Goal: Task Accomplishment & Management: Complete application form

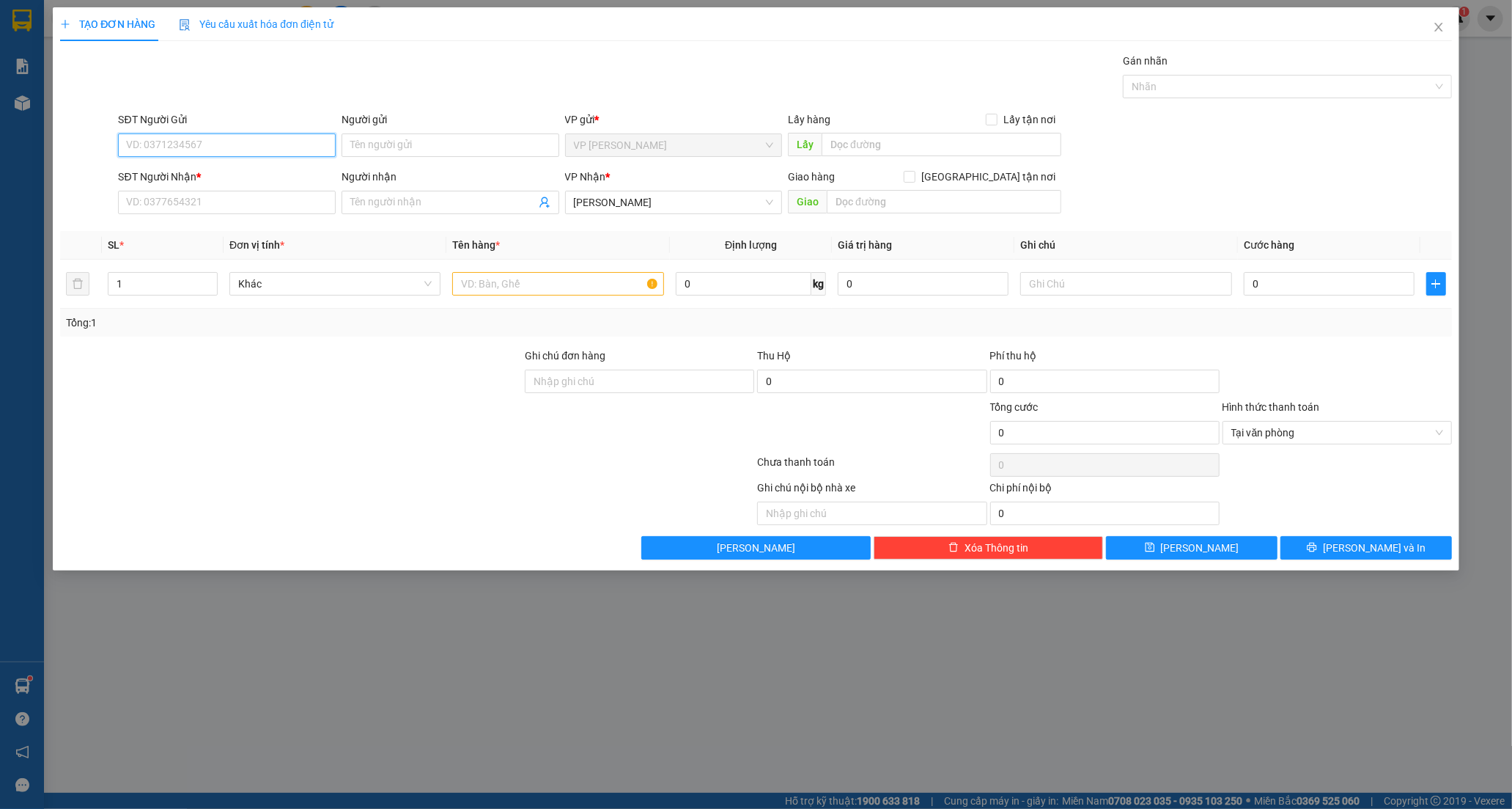
click at [209, 146] on input "SĐT Người Gửi" at bounding box center [227, 145] width 218 height 23
click at [201, 196] on input "SĐT Người Nhận *" at bounding box center [227, 202] width 218 height 23
type input "0374422364"
click at [399, 204] on input "Người nhận" at bounding box center [442, 202] width 185 height 16
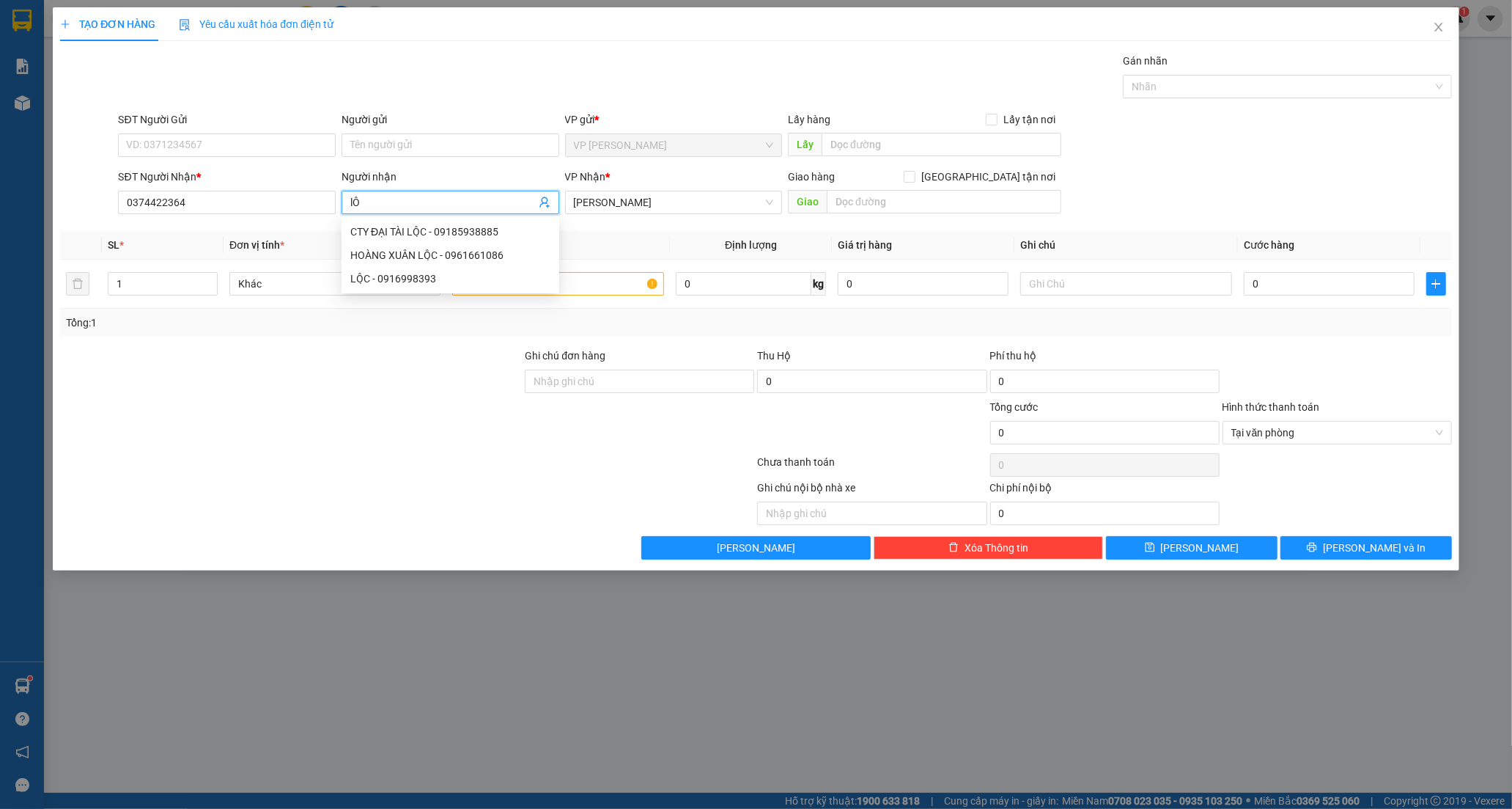
type input "l"
type input "LỘC"
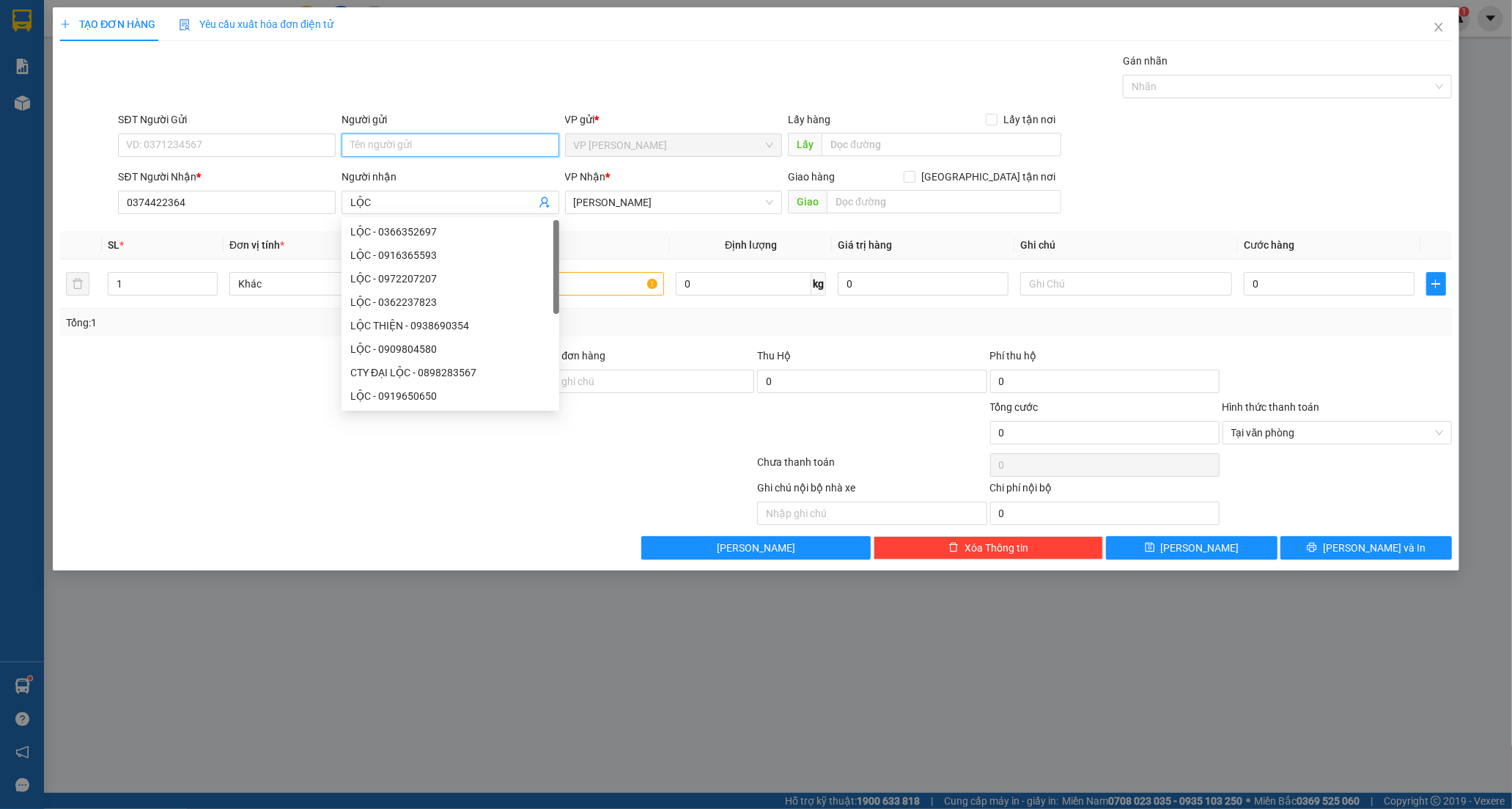
click at [401, 150] on input "Người gửi" at bounding box center [451, 145] width 218 height 23
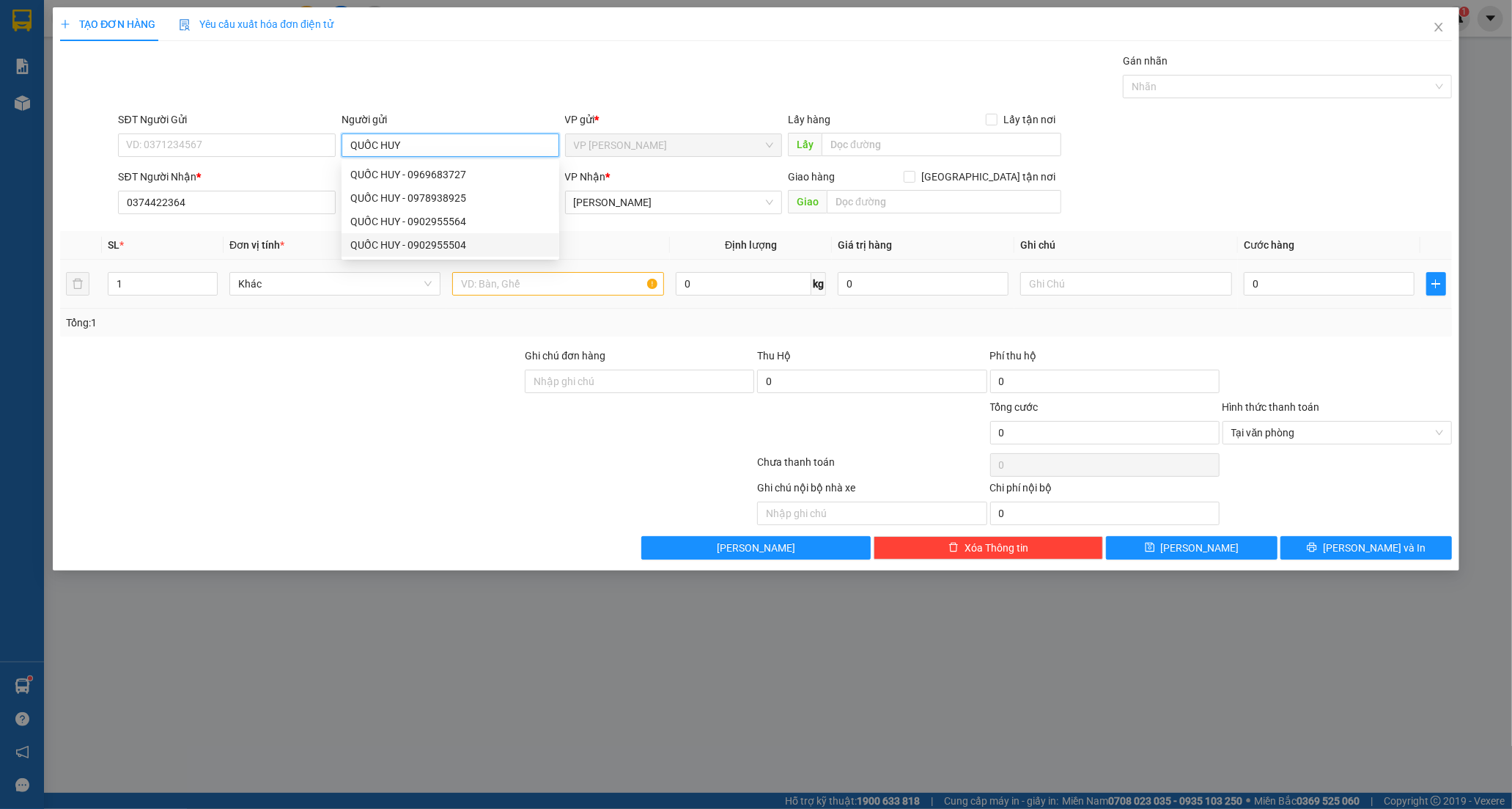
type input "QUỐC HUY"
click at [503, 289] on input "text" at bounding box center [558, 284] width 211 height 23
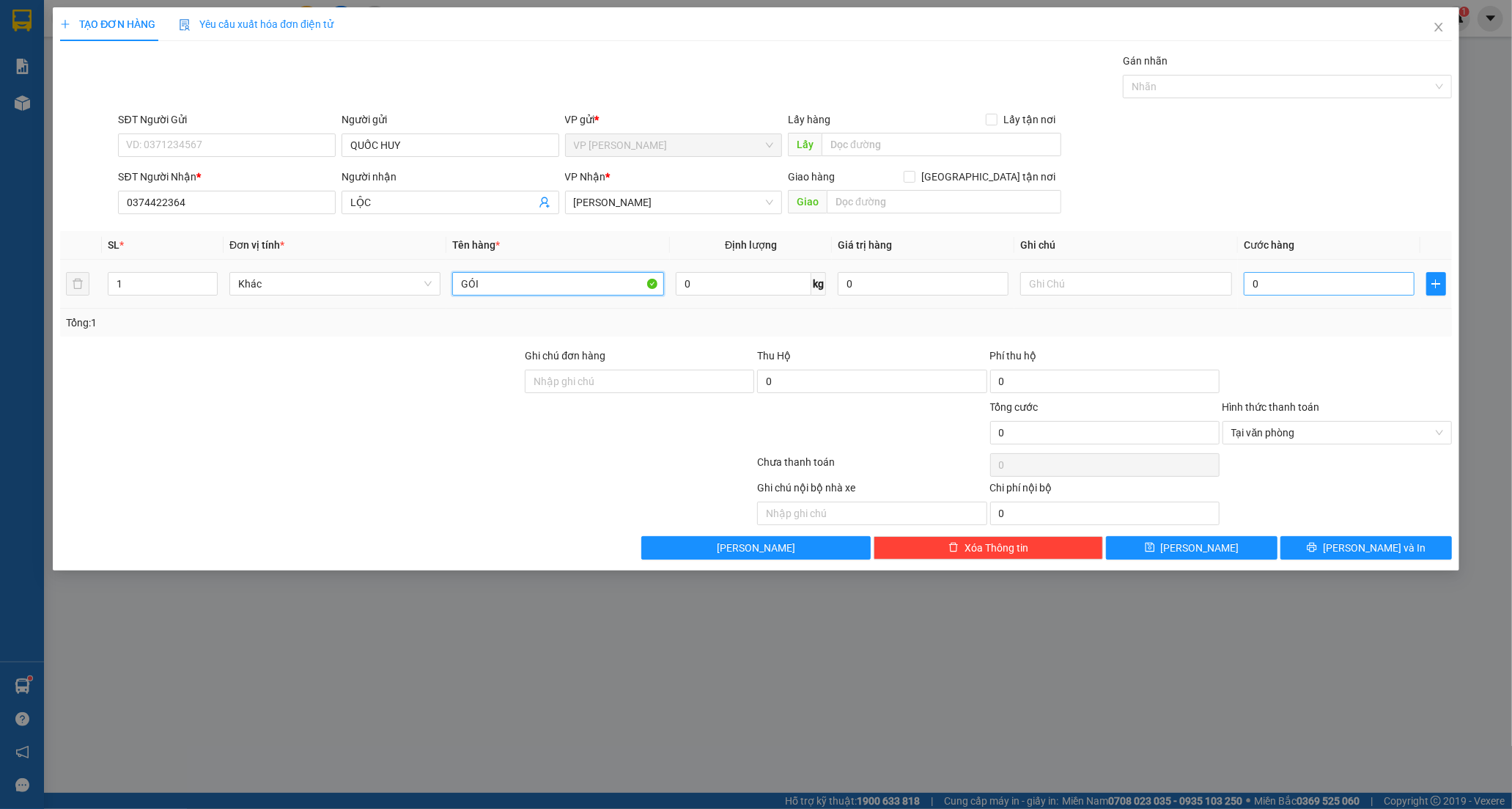
type input "GÓI"
click at [1256, 288] on input "0" at bounding box center [1330, 284] width 171 height 23
type input "2"
type input "20"
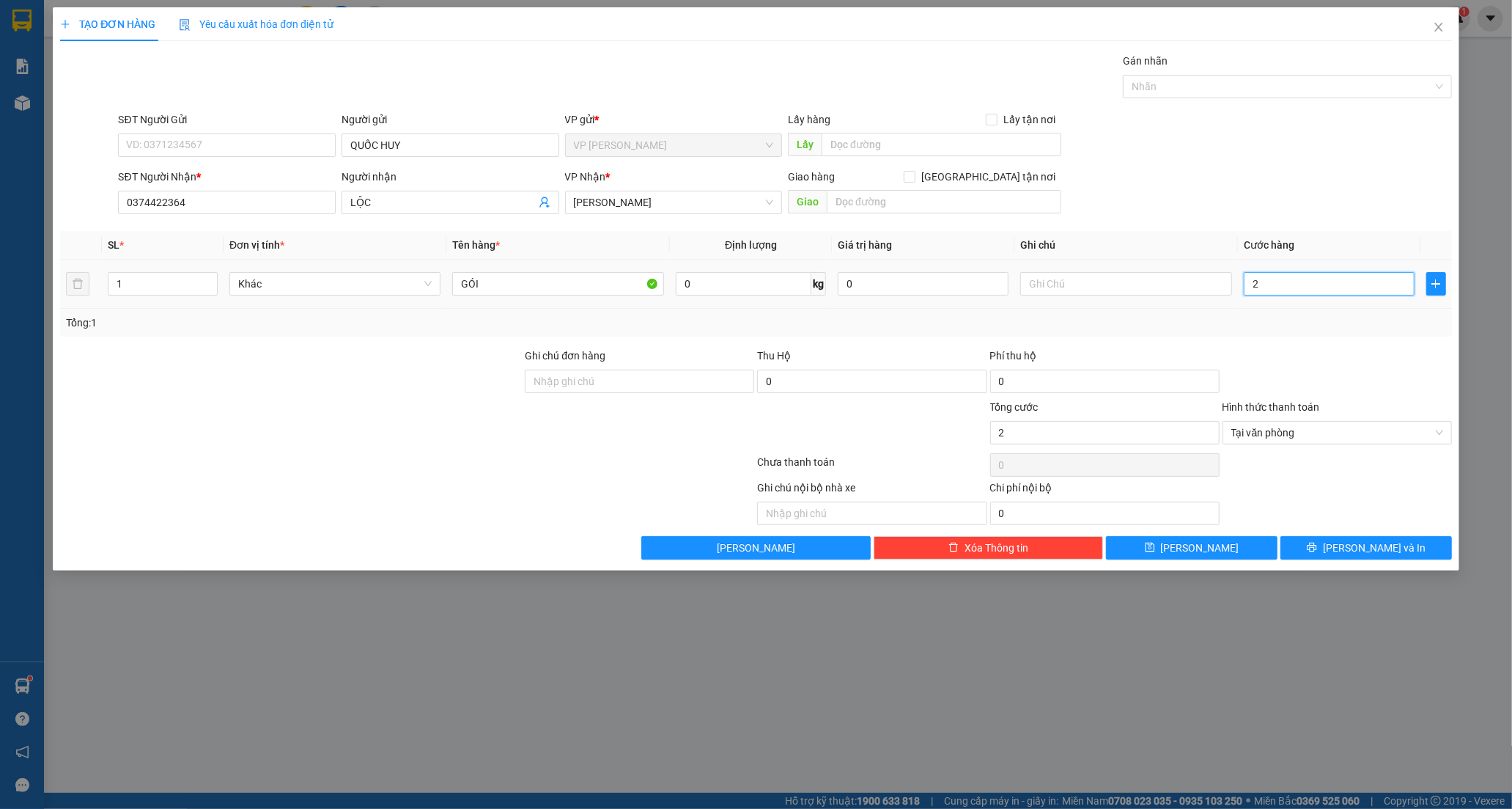
type input "20"
type input "20.000"
click at [1368, 551] on span "[PERSON_NAME] và In" at bounding box center [1374, 547] width 102 height 16
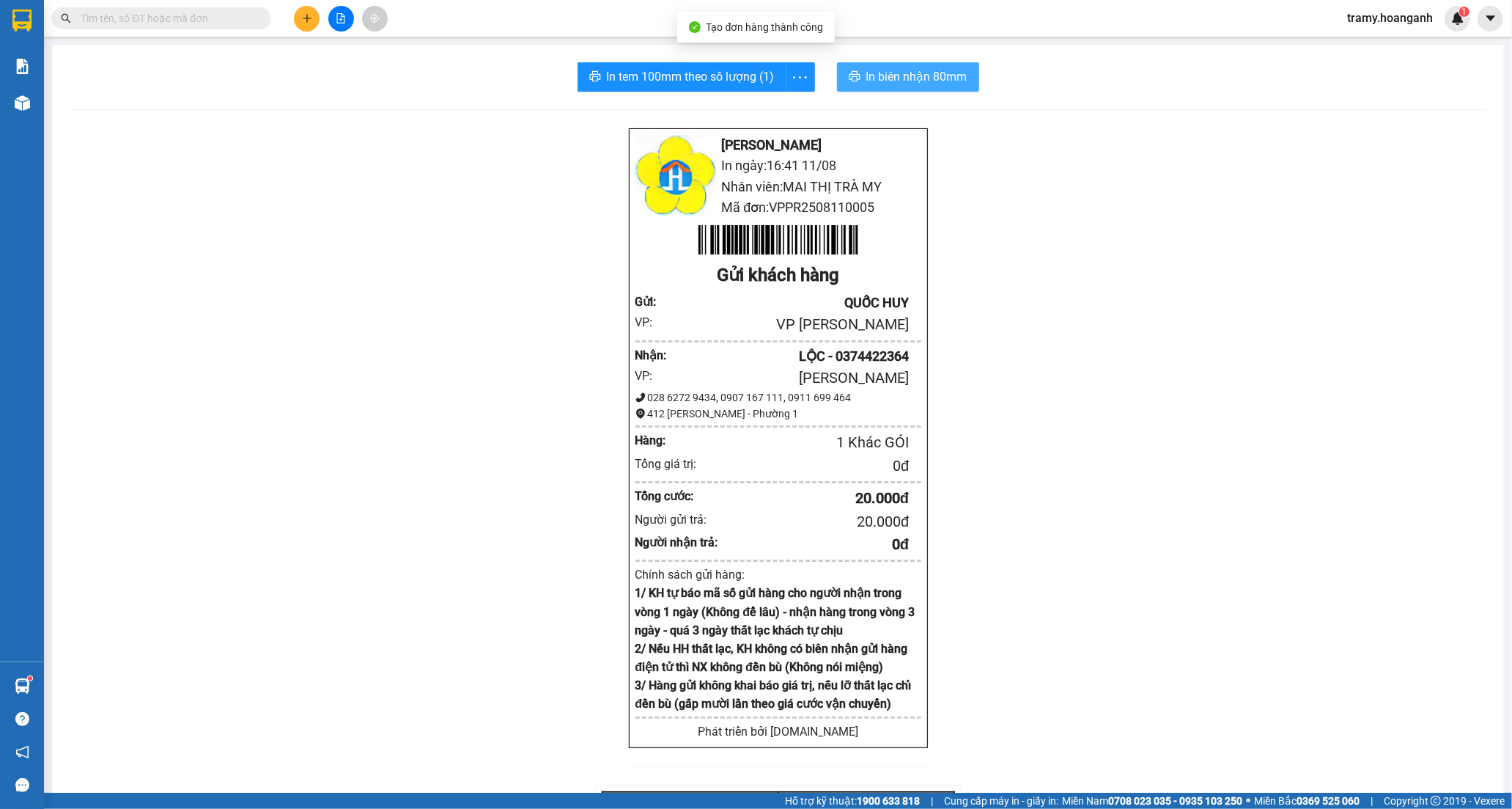
click at [895, 75] on span "In biên nhận 80mm" at bounding box center [918, 77] width 101 height 19
click at [655, 92] on div "In tem 100mm theo số lượng (1) In biên nhận 80mm Hoàng Anh - Phan Rang In ngày:…" at bounding box center [778, 574] width 1452 height 1059
click at [654, 79] on span "In tem 100mm theo số lượng (1)" at bounding box center [690, 77] width 168 height 19
click at [302, 27] on button at bounding box center [306, 18] width 25 height 25
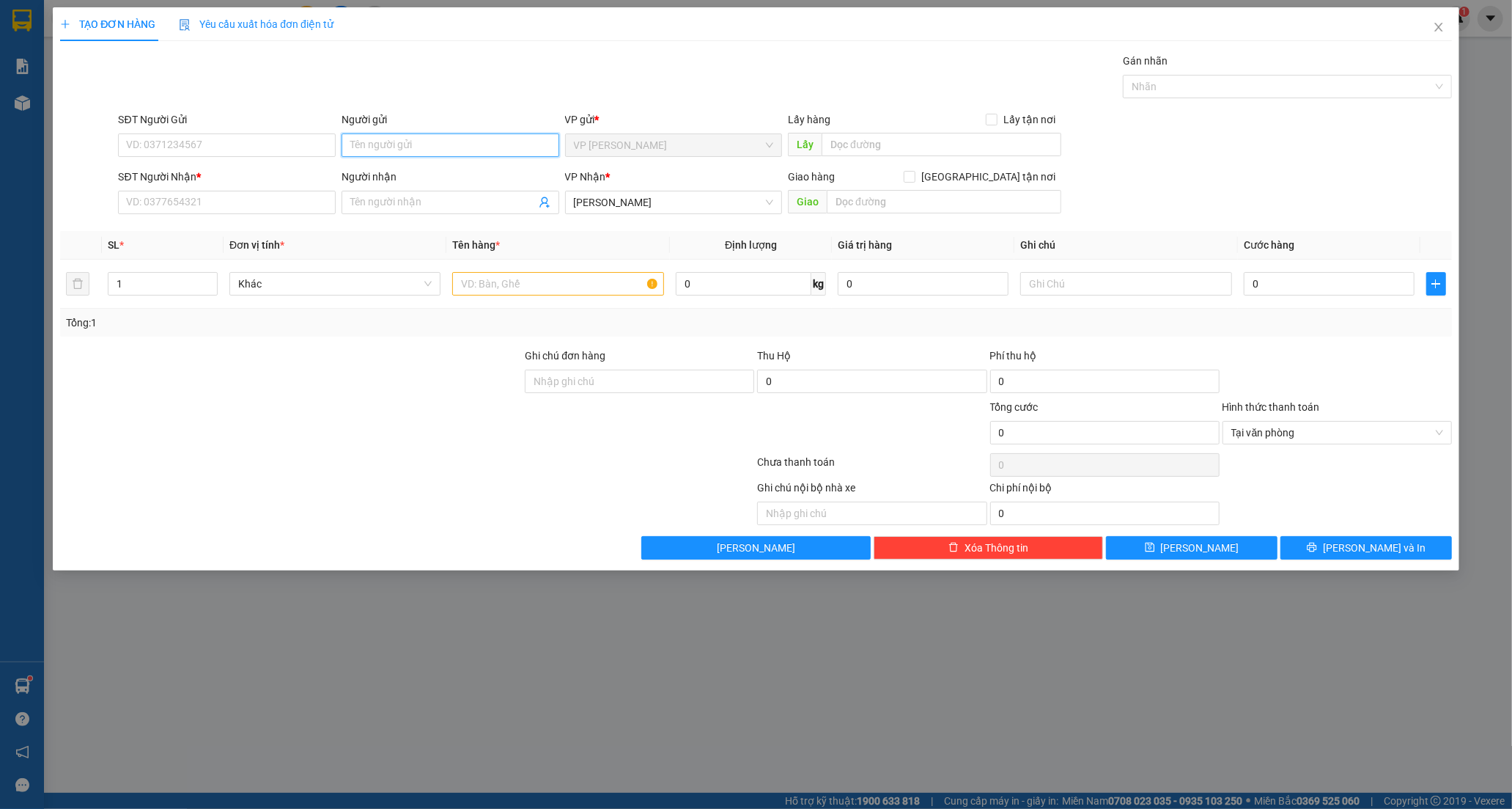
click at [435, 142] on input "Người gửi" at bounding box center [451, 145] width 218 height 23
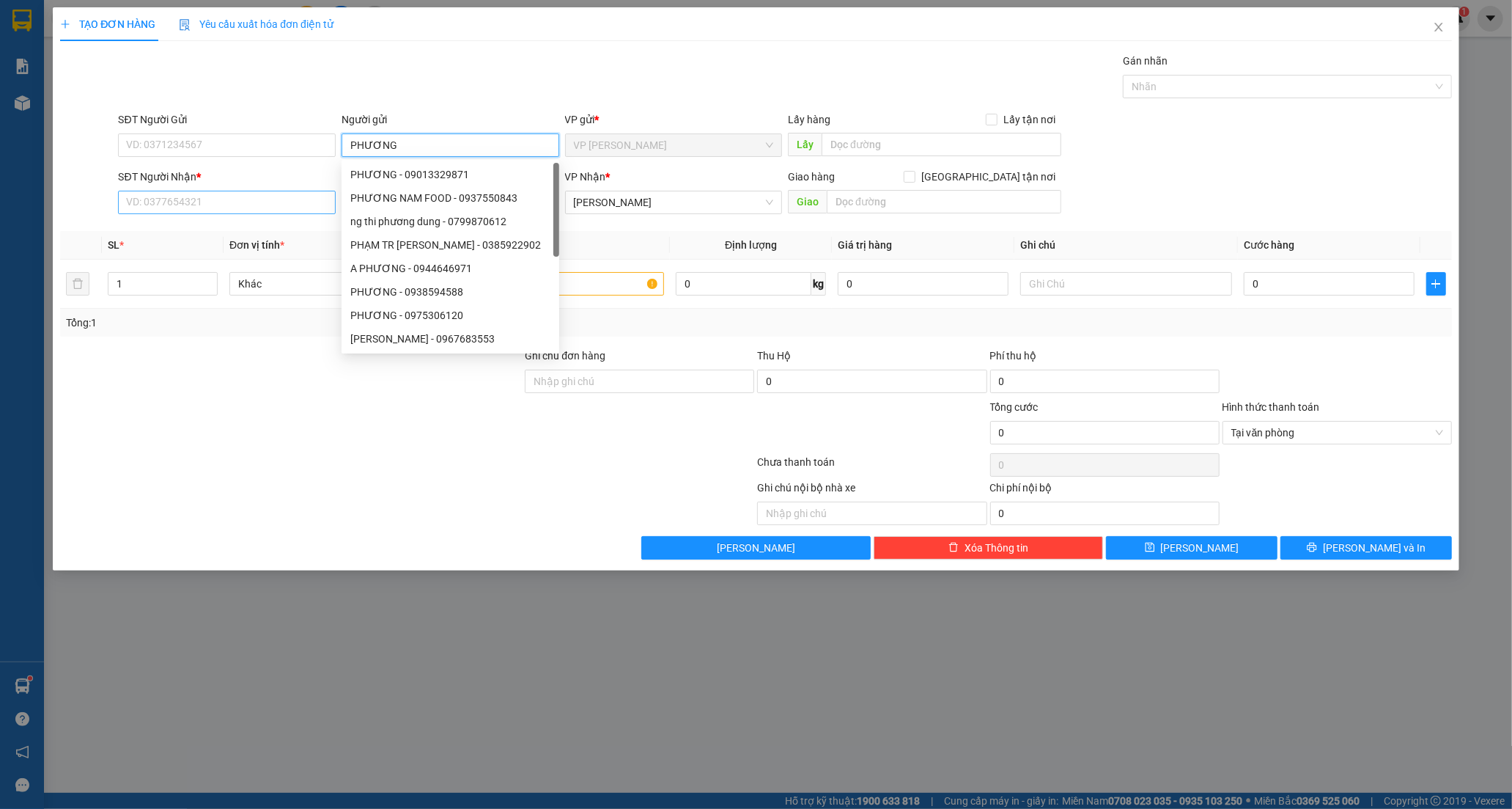
type input "PHƯƠNG"
click at [214, 195] on input "SĐT Người Nhận *" at bounding box center [227, 202] width 218 height 23
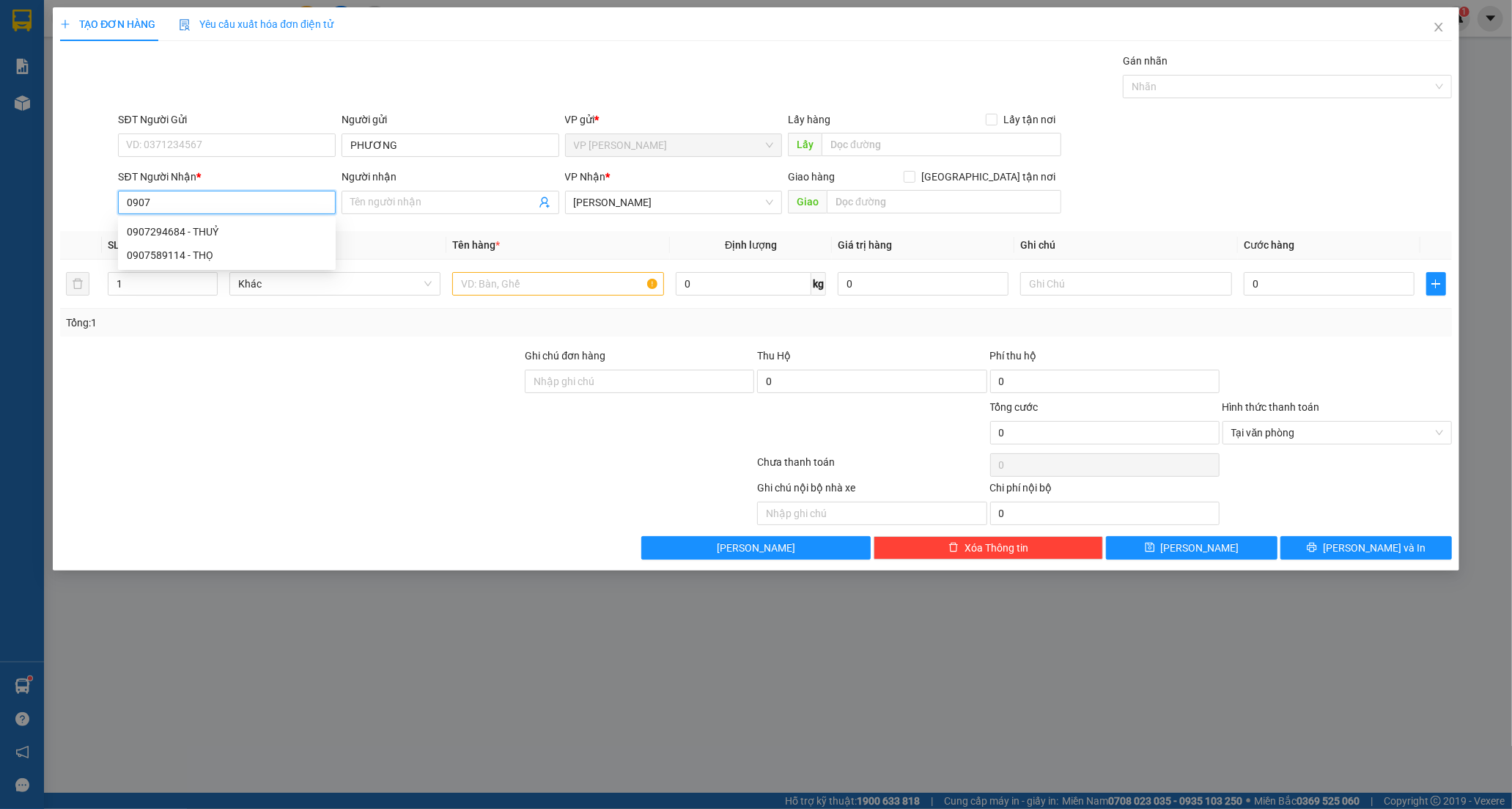
type input "09070"
click at [199, 230] on div "0907018575 - NAM" at bounding box center [226, 231] width 200 height 16
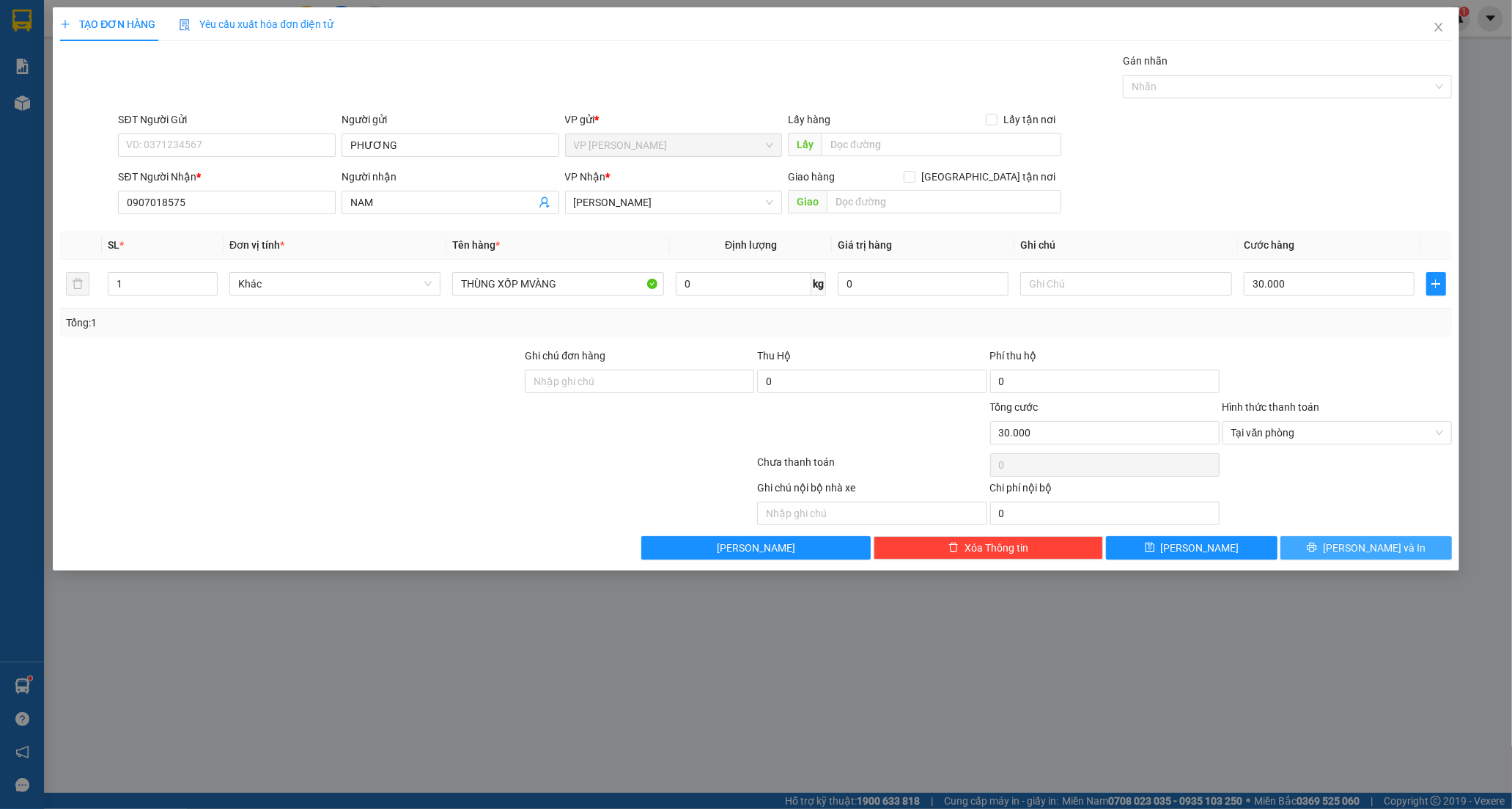
click at [1354, 551] on span "[PERSON_NAME] và In" at bounding box center [1374, 547] width 102 height 16
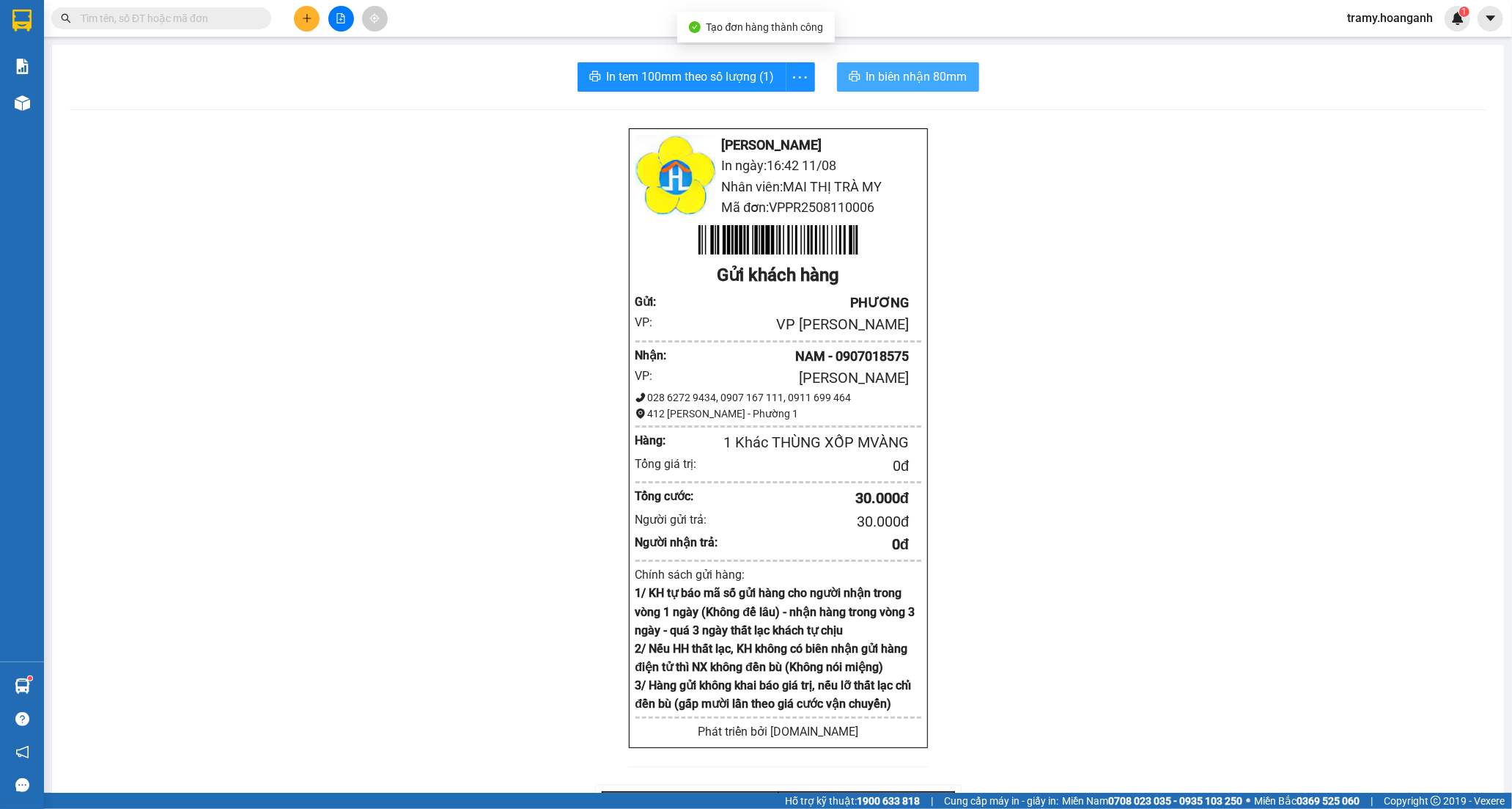
click at [930, 79] on span "In biên nhận 80mm" at bounding box center [918, 77] width 101 height 19
click at [670, 74] on span "In tem 100mm theo số lượng (1)" at bounding box center [690, 77] width 168 height 19
click at [299, 25] on button at bounding box center [306, 18] width 25 height 25
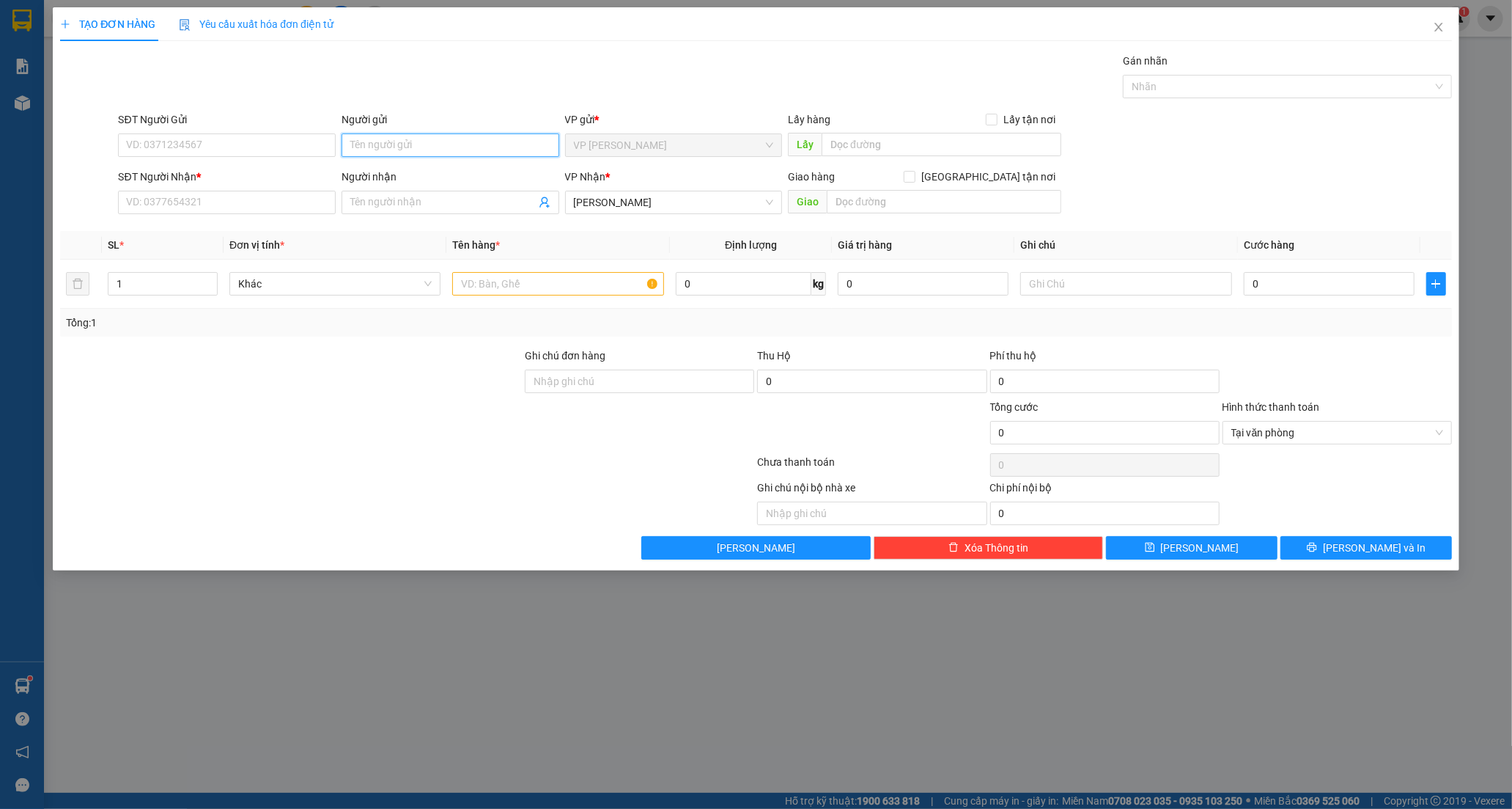
click at [393, 145] on input "Người gửi" at bounding box center [451, 145] width 218 height 23
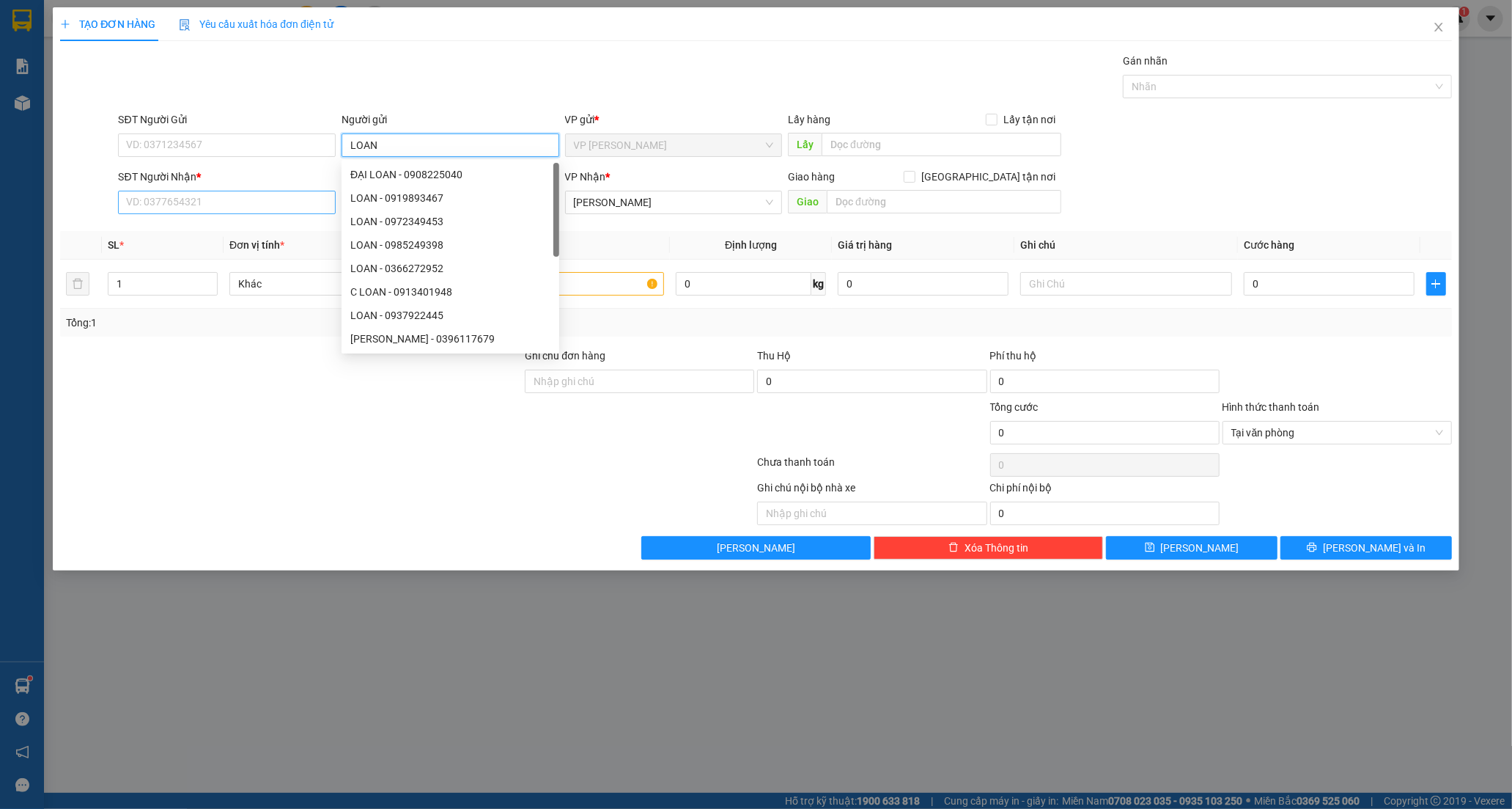
type input "LOAN"
click at [223, 198] on input "SĐT Người Nhận *" at bounding box center [227, 202] width 218 height 23
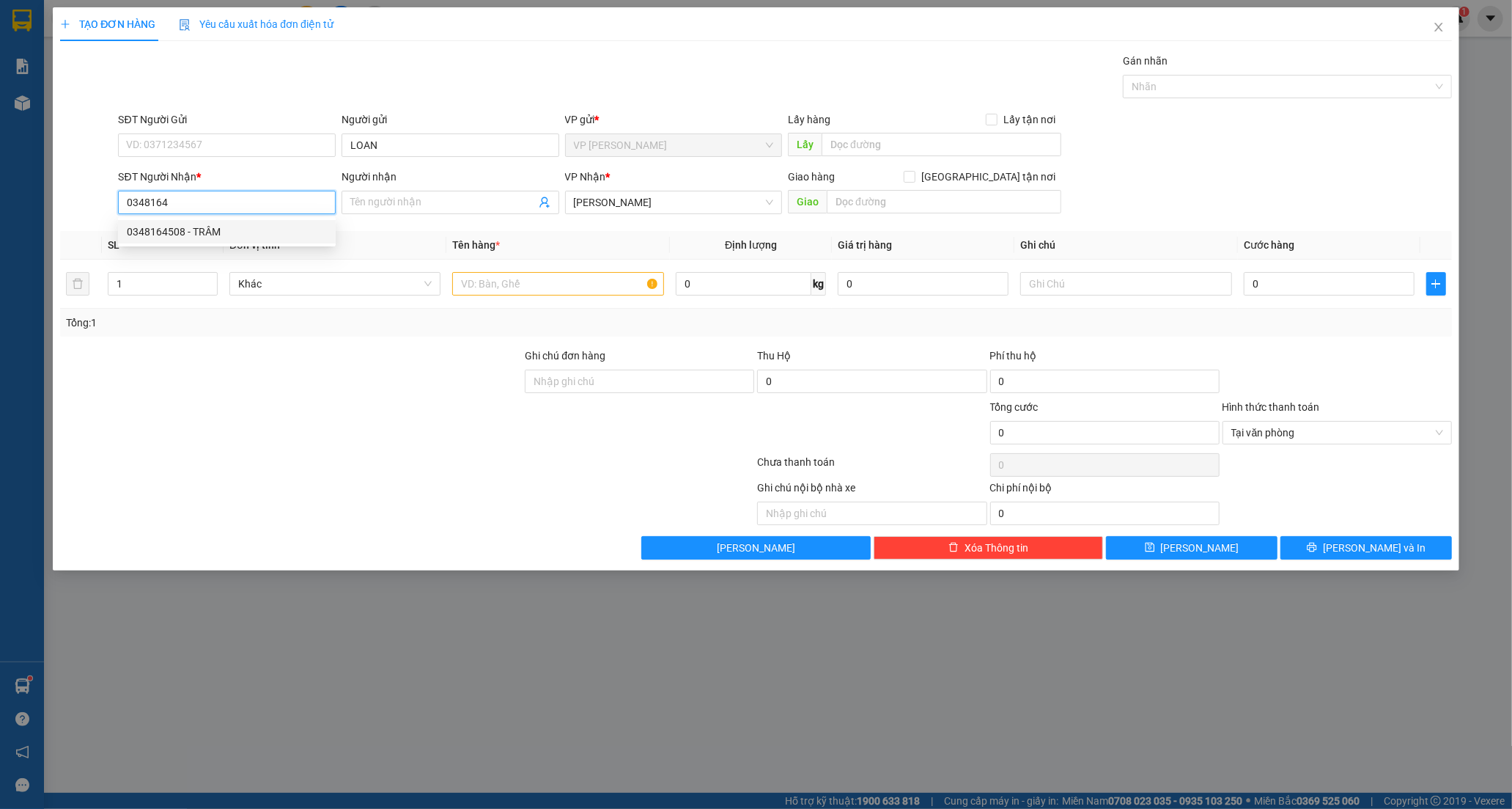
click at [208, 221] on div "0348164508 - TRÂM" at bounding box center [227, 231] width 218 height 23
type input "0348164508"
type input "TRÂM"
type input "30.000"
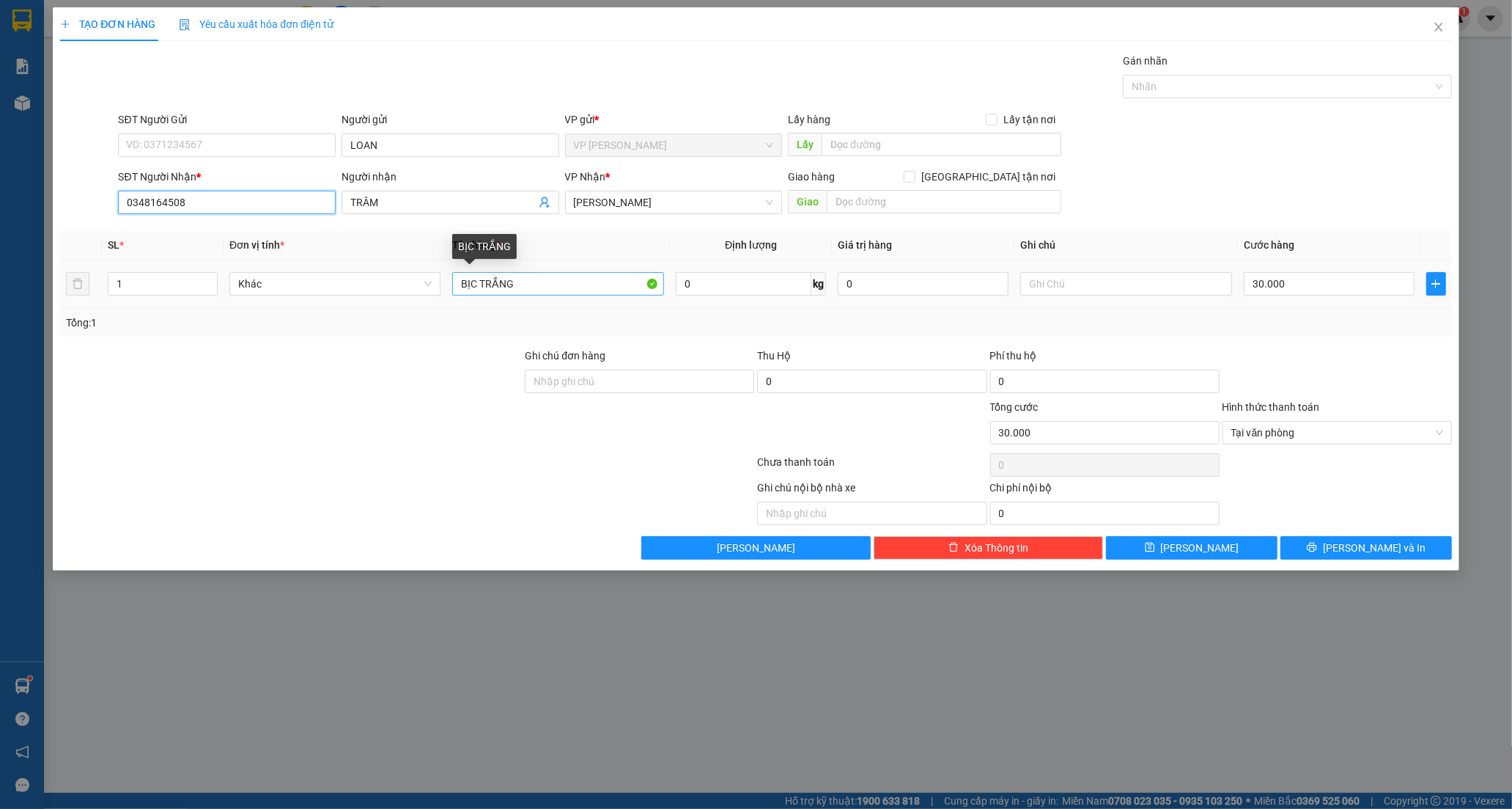
type input "0348164508"
click at [524, 287] on input "BỊC TRẮNG" at bounding box center [558, 284] width 211 height 23
type input "BỊC X"
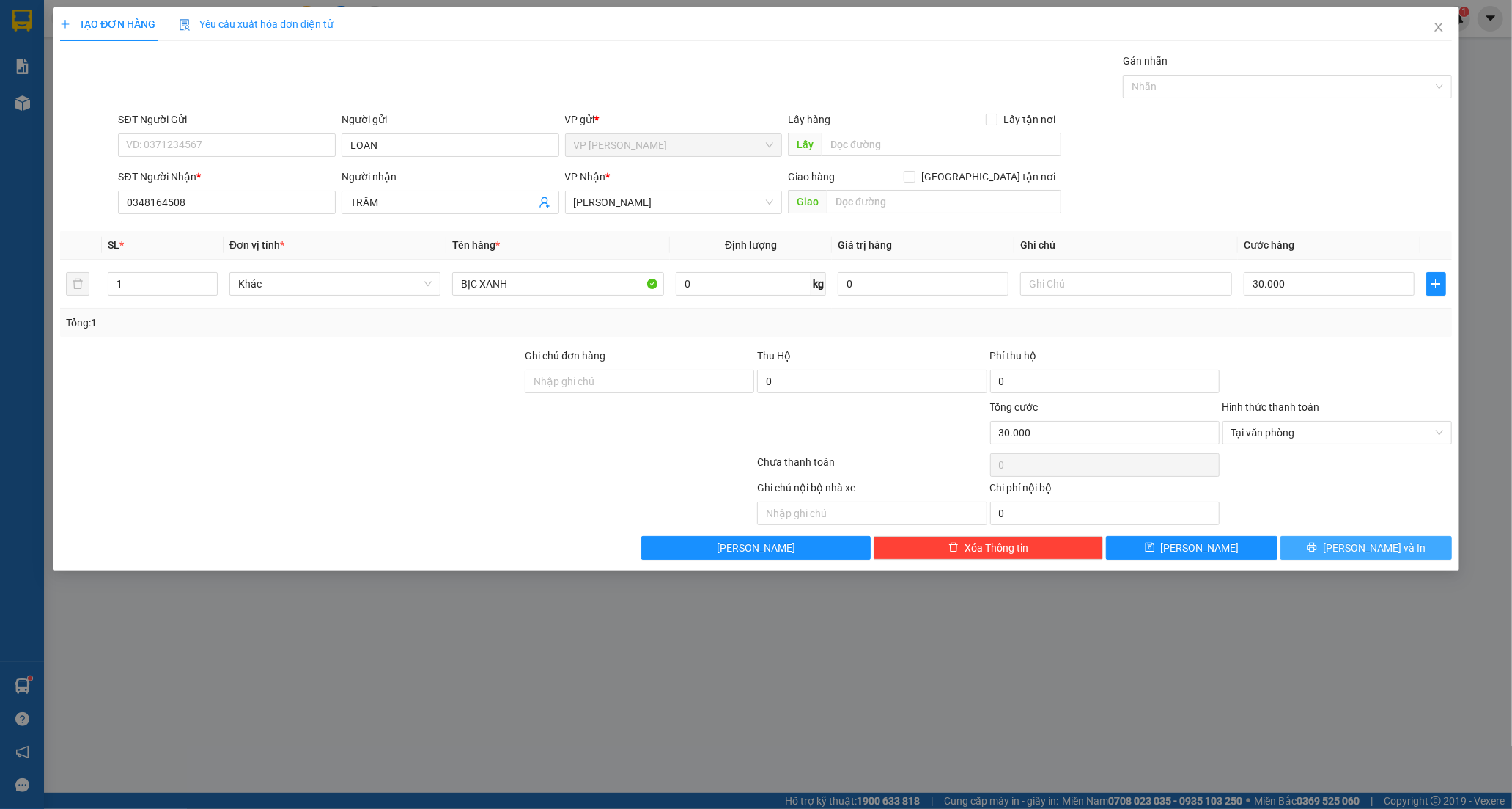
click at [1393, 538] on button "[PERSON_NAME] và In" at bounding box center [1366, 548] width 172 height 23
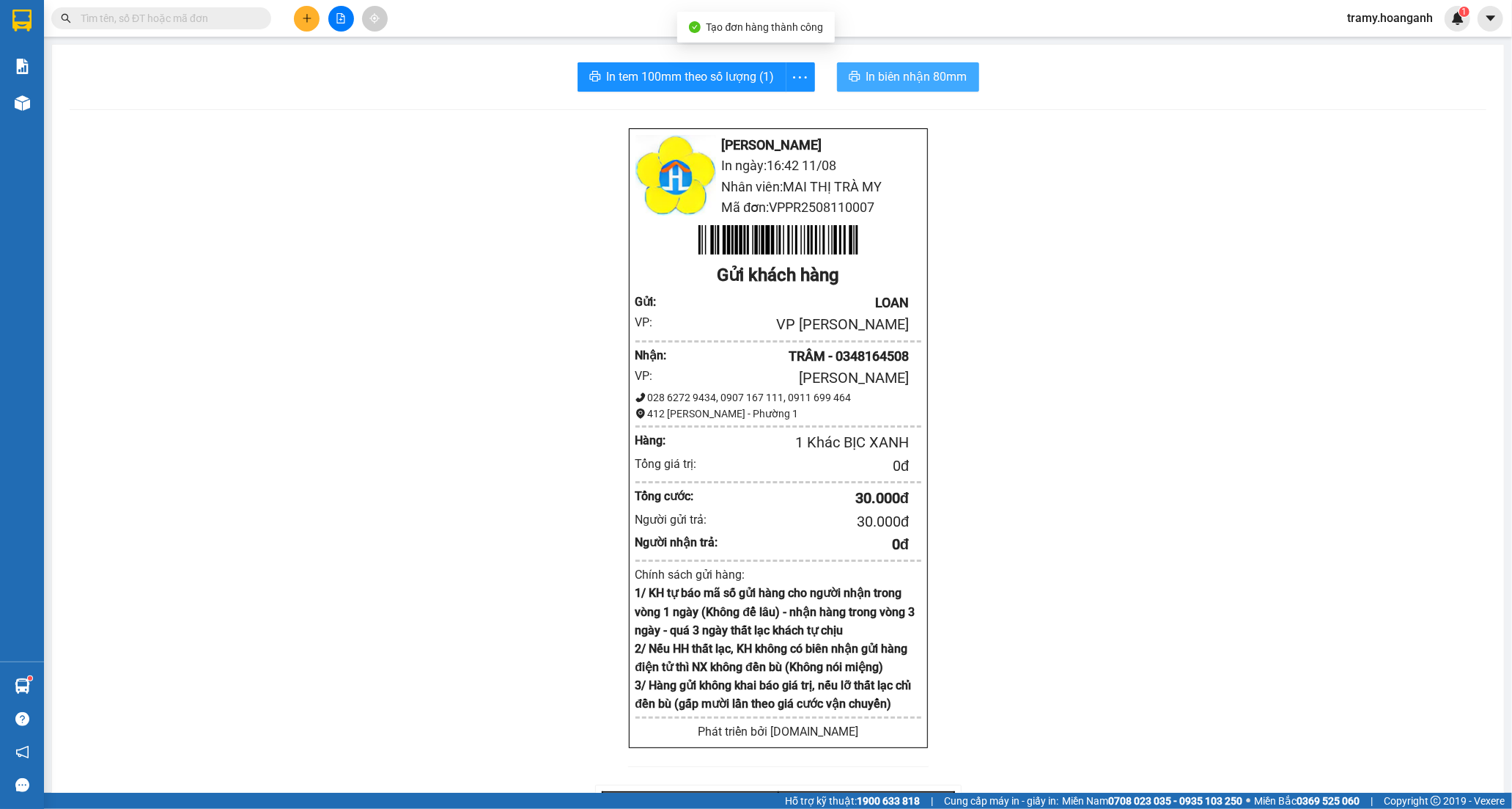
click at [903, 69] on span "In biên nhận 80mm" at bounding box center [918, 77] width 101 height 19
click at [305, 18] on icon "plus" at bounding box center [306, 18] width 8 height 1
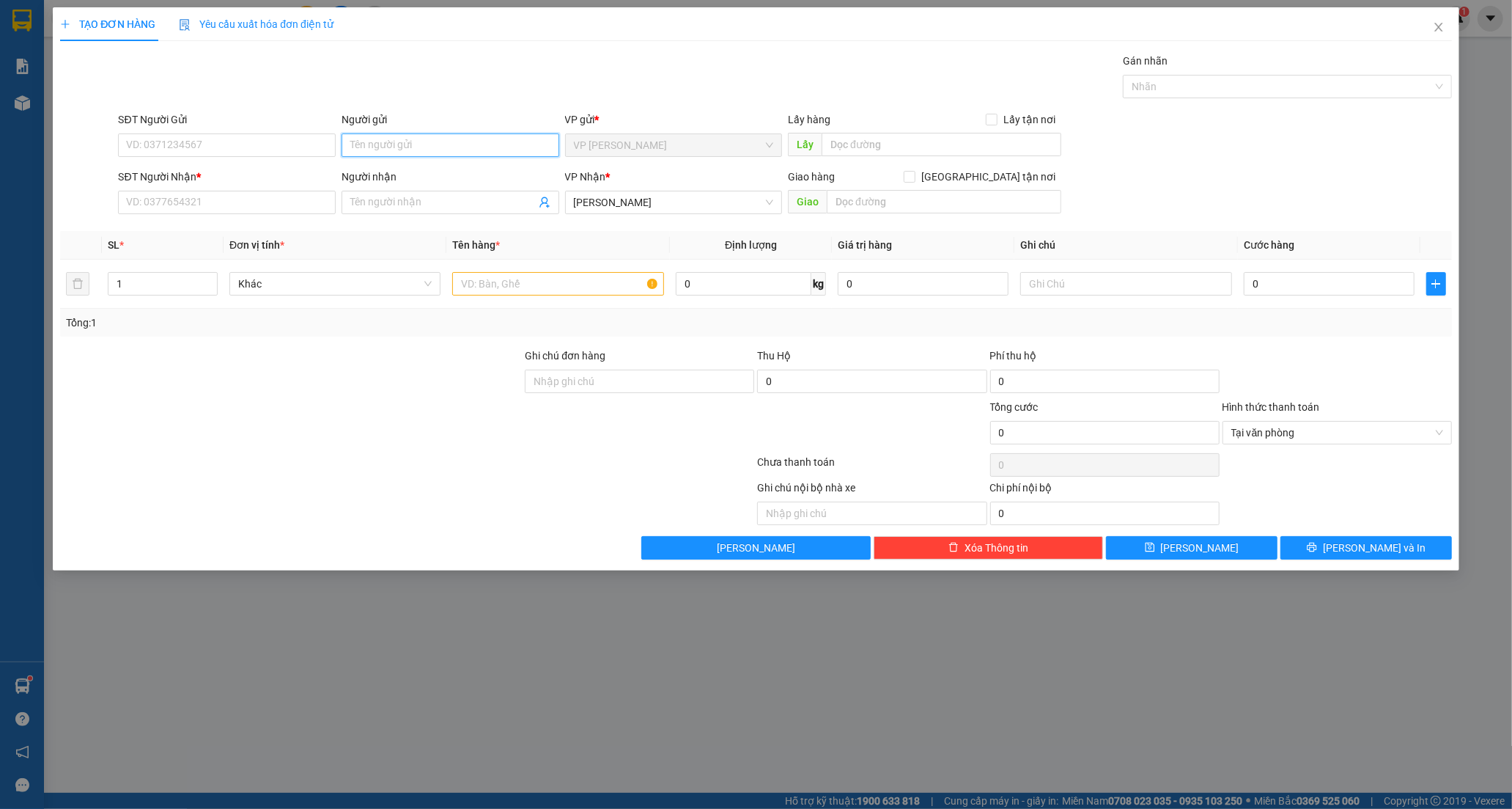
click at [427, 142] on input "Người gửi" at bounding box center [451, 145] width 218 height 23
type input "THÔNG THUẬN"
click at [222, 211] on input "SĐT Người Nhận *" at bounding box center [227, 202] width 218 height 23
type input "0909847505"
click at [393, 203] on input "Người nhận" at bounding box center [442, 202] width 185 height 16
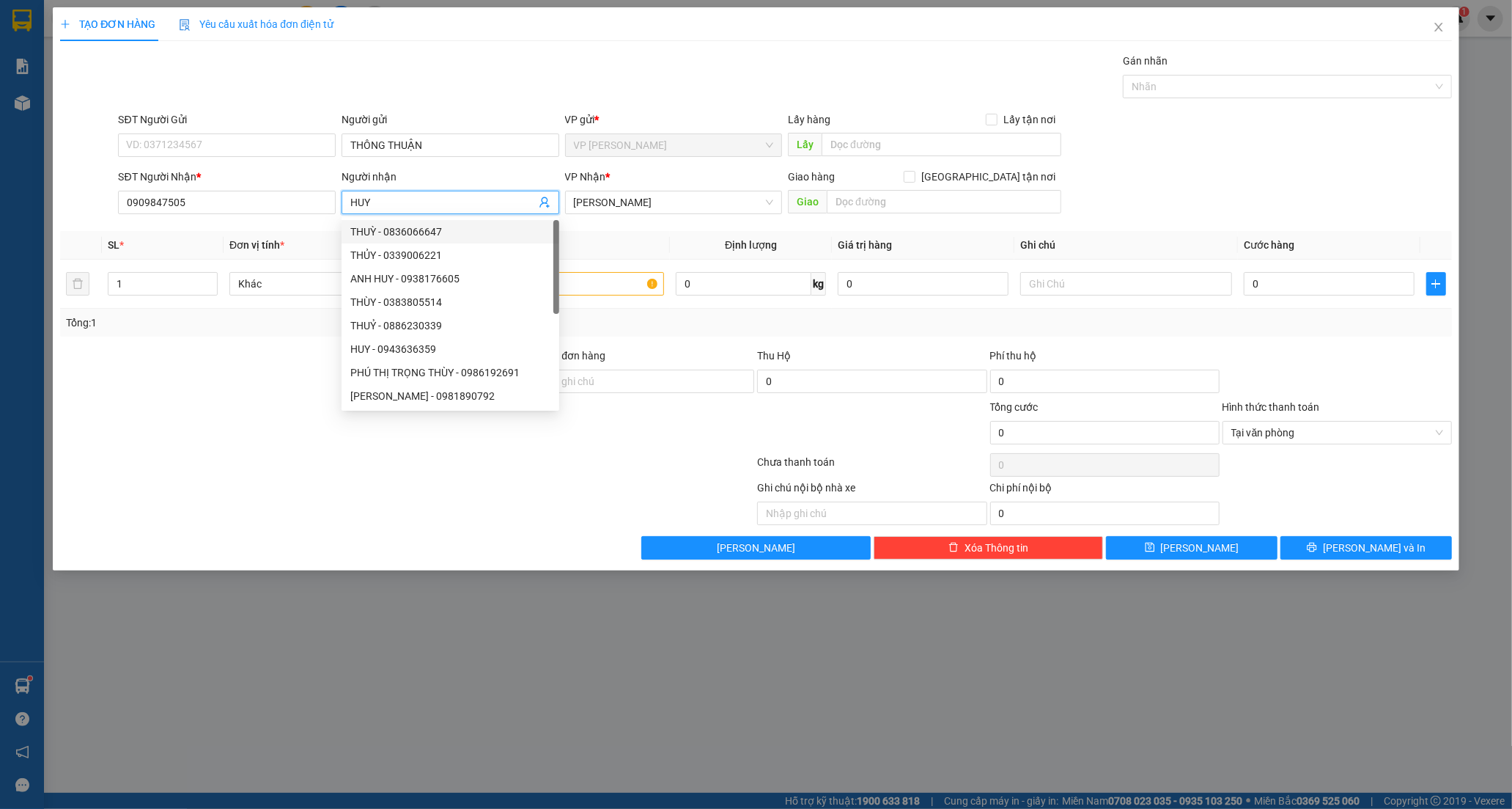
type input "HUY"
click at [1219, 189] on div "SĐT Người Nhận * 0909847505 Người nhận HUY VP Nhận * [PERSON_NAME] Giao hàng [G…" at bounding box center [785, 194] width 1339 height 52
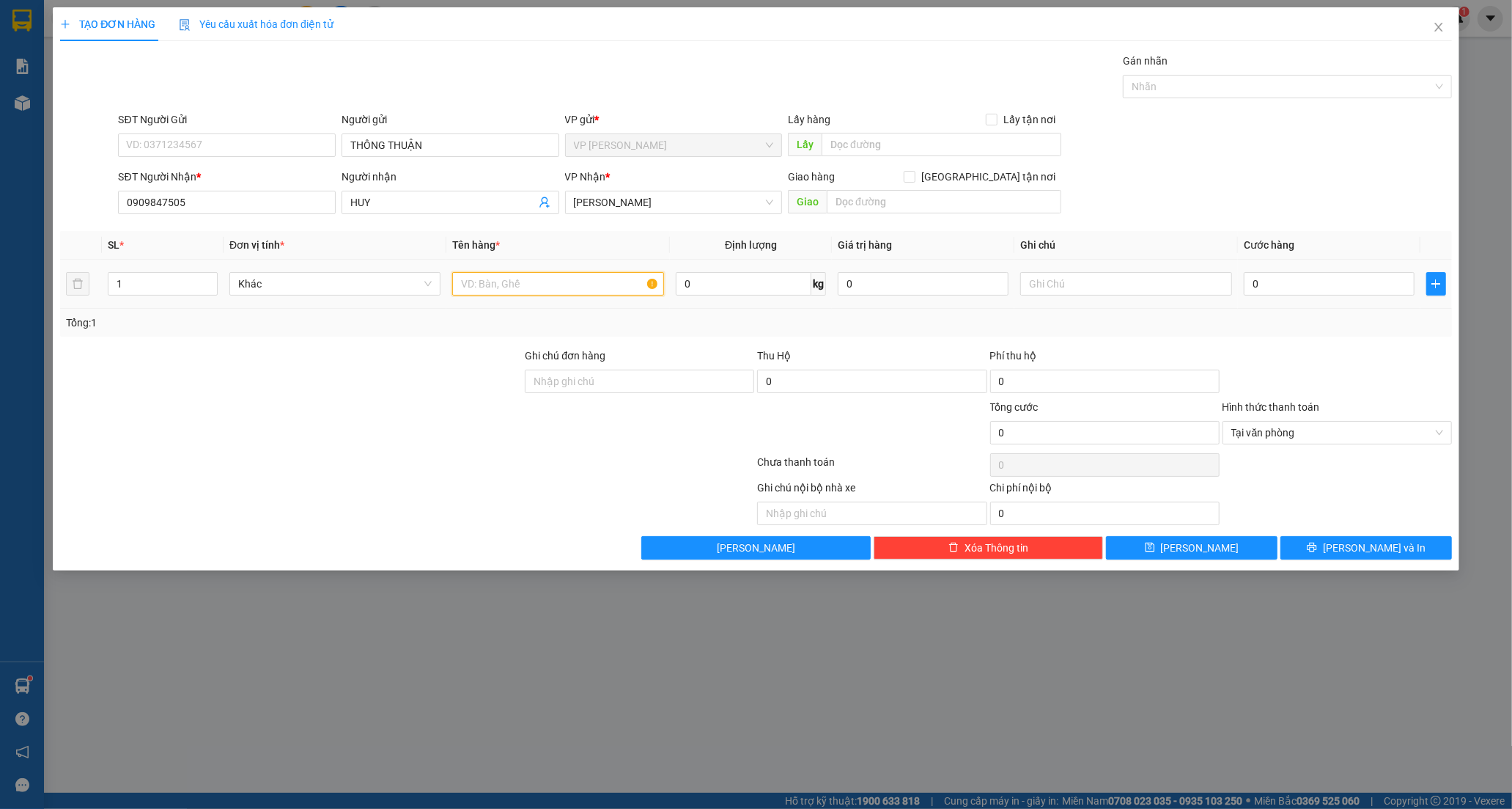
click at [594, 283] on input "text" at bounding box center [558, 284] width 211 height 23
click at [1380, 433] on span "Tại văn phòng" at bounding box center [1337, 432] width 212 height 22
type input "THÙNG XỐP TRẮNG"
click at [1083, 276] on input "text" at bounding box center [1126, 284] width 211 height 23
type input "SG THU 3"
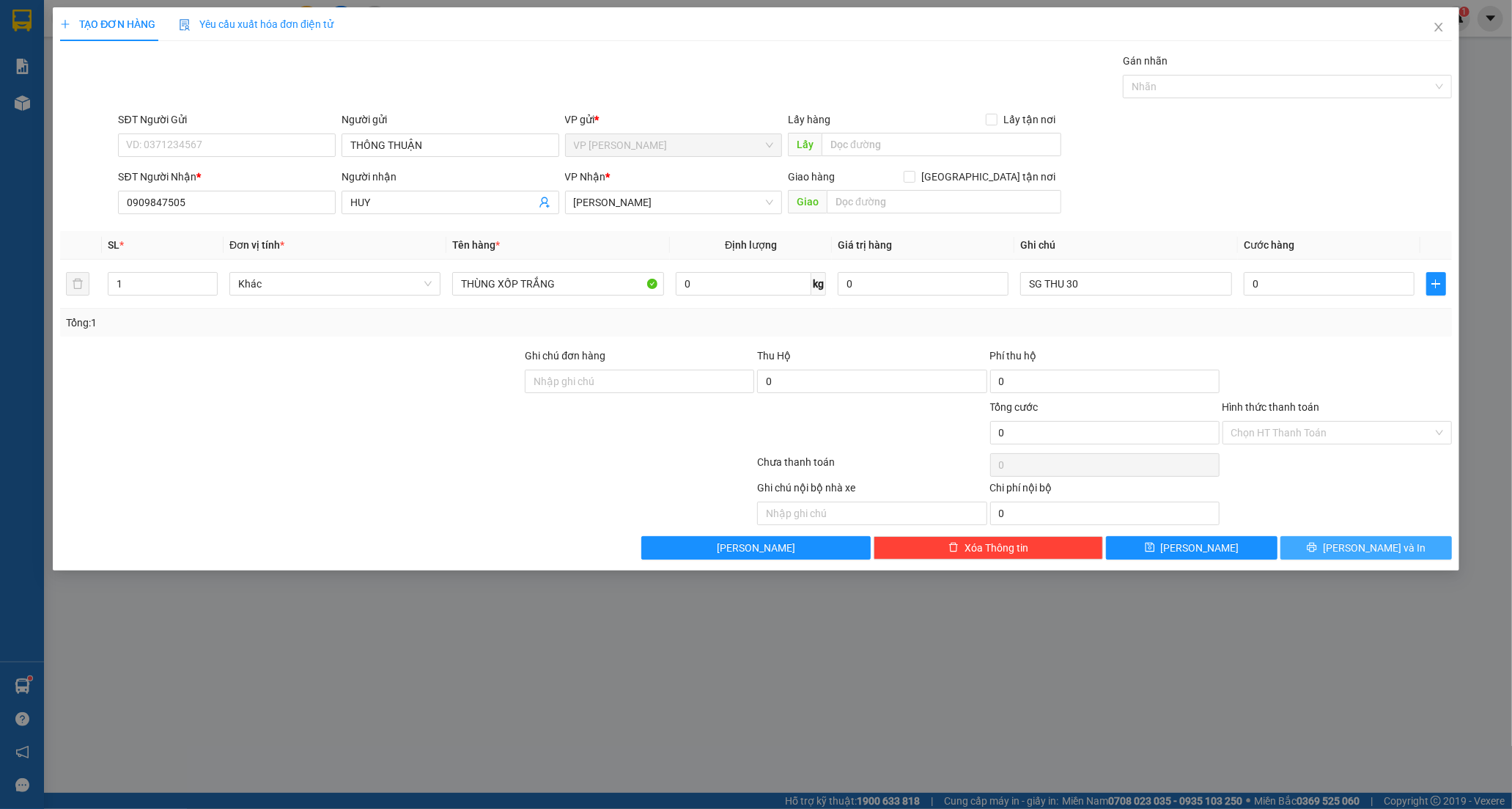
click at [1365, 558] on button "[PERSON_NAME] và In" at bounding box center [1366, 548] width 172 height 23
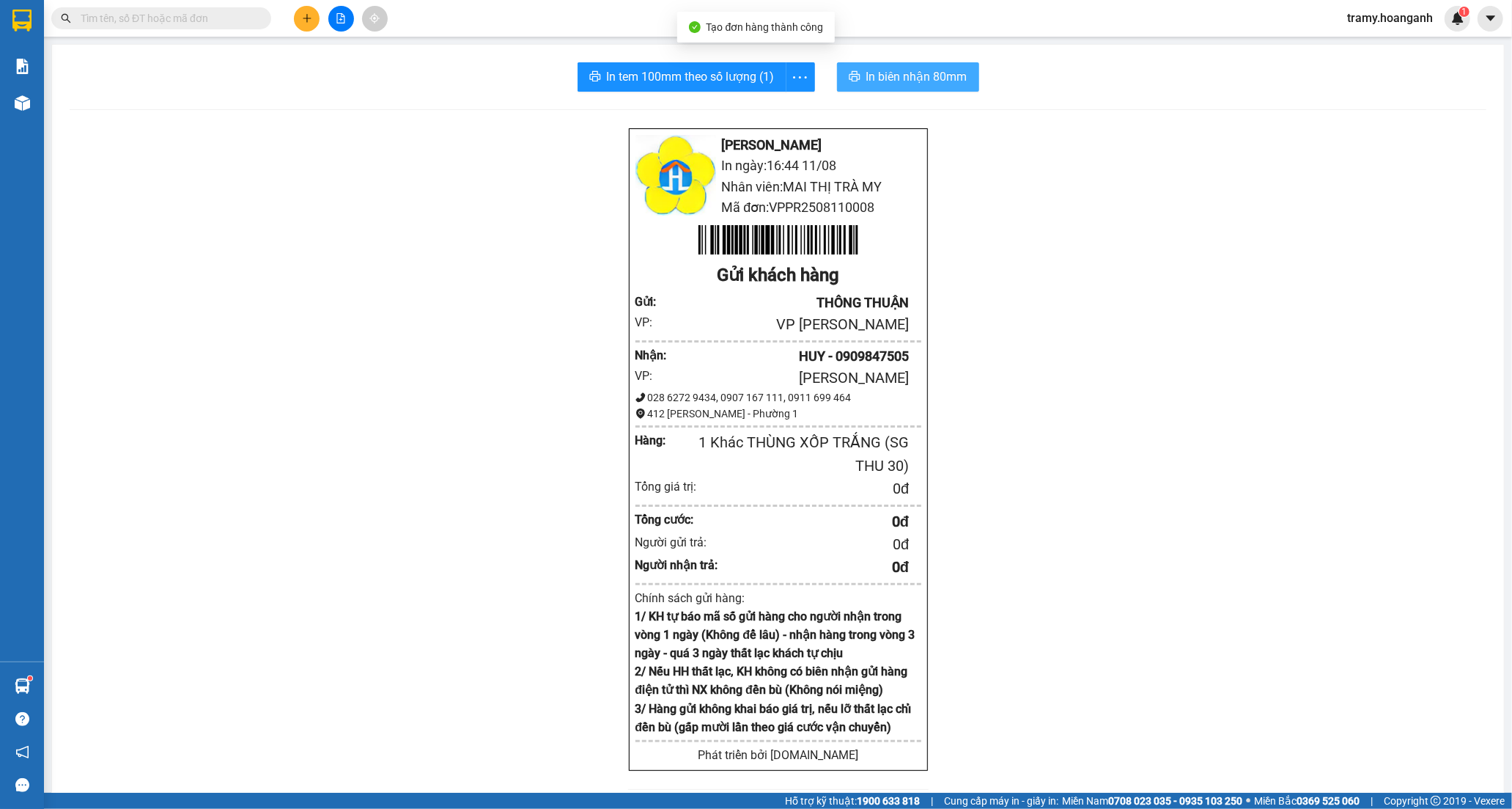
click at [903, 73] on span "In biên nhận 80mm" at bounding box center [918, 77] width 101 height 19
click at [701, 79] on span "In tem 100mm theo số lượng (1)" at bounding box center [690, 77] width 168 height 19
click at [305, 21] on icon "plus" at bounding box center [307, 18] width 10 height 10
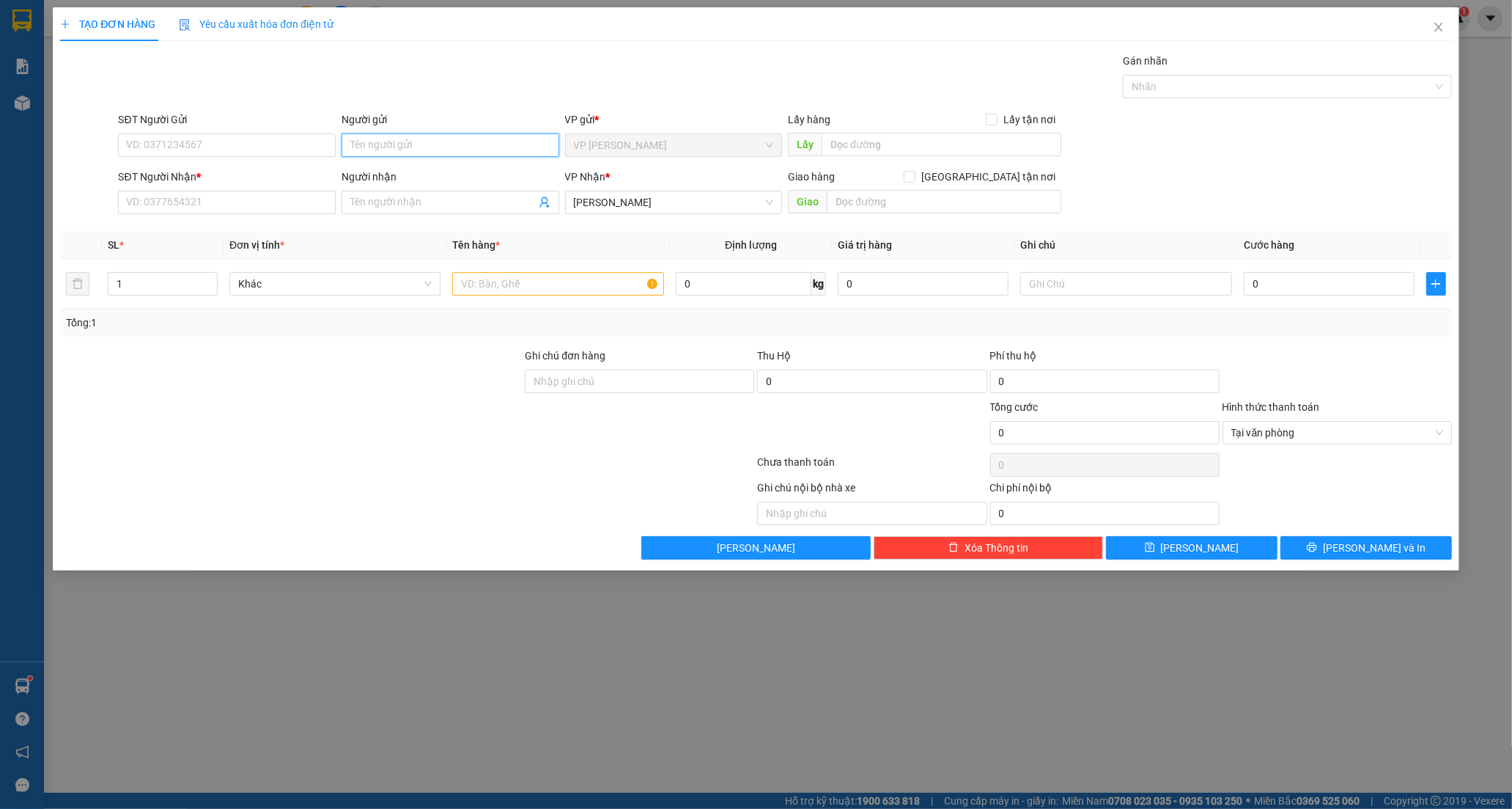
click at [457, 137] on input "Người gửi" at bounding box center [451, 145] width 218 height 23
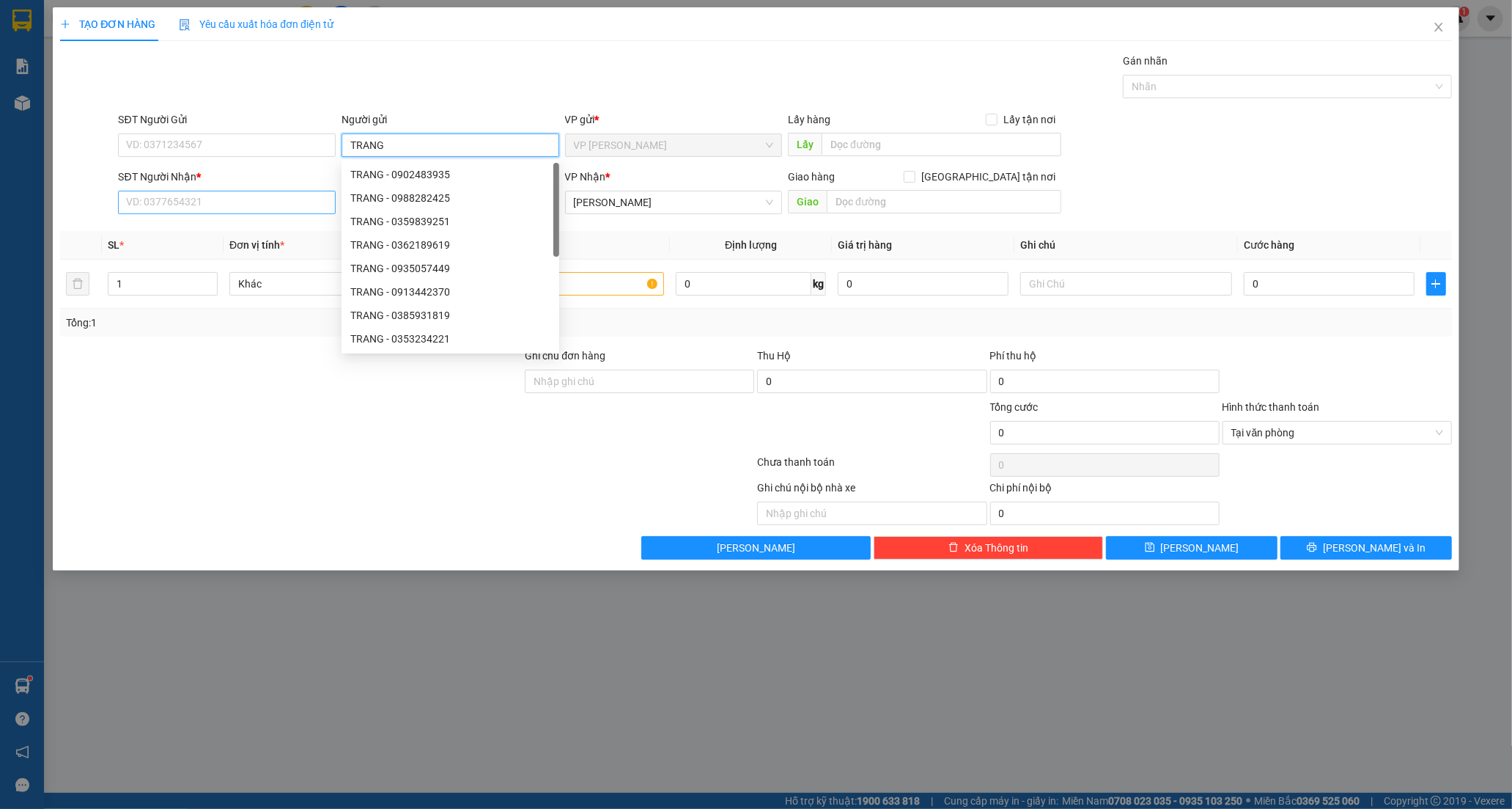
type input "TRANG"
click at [169, 202] on input "SĐT Người Nhận *" at bounding box center [227, 202] width 218 height 23
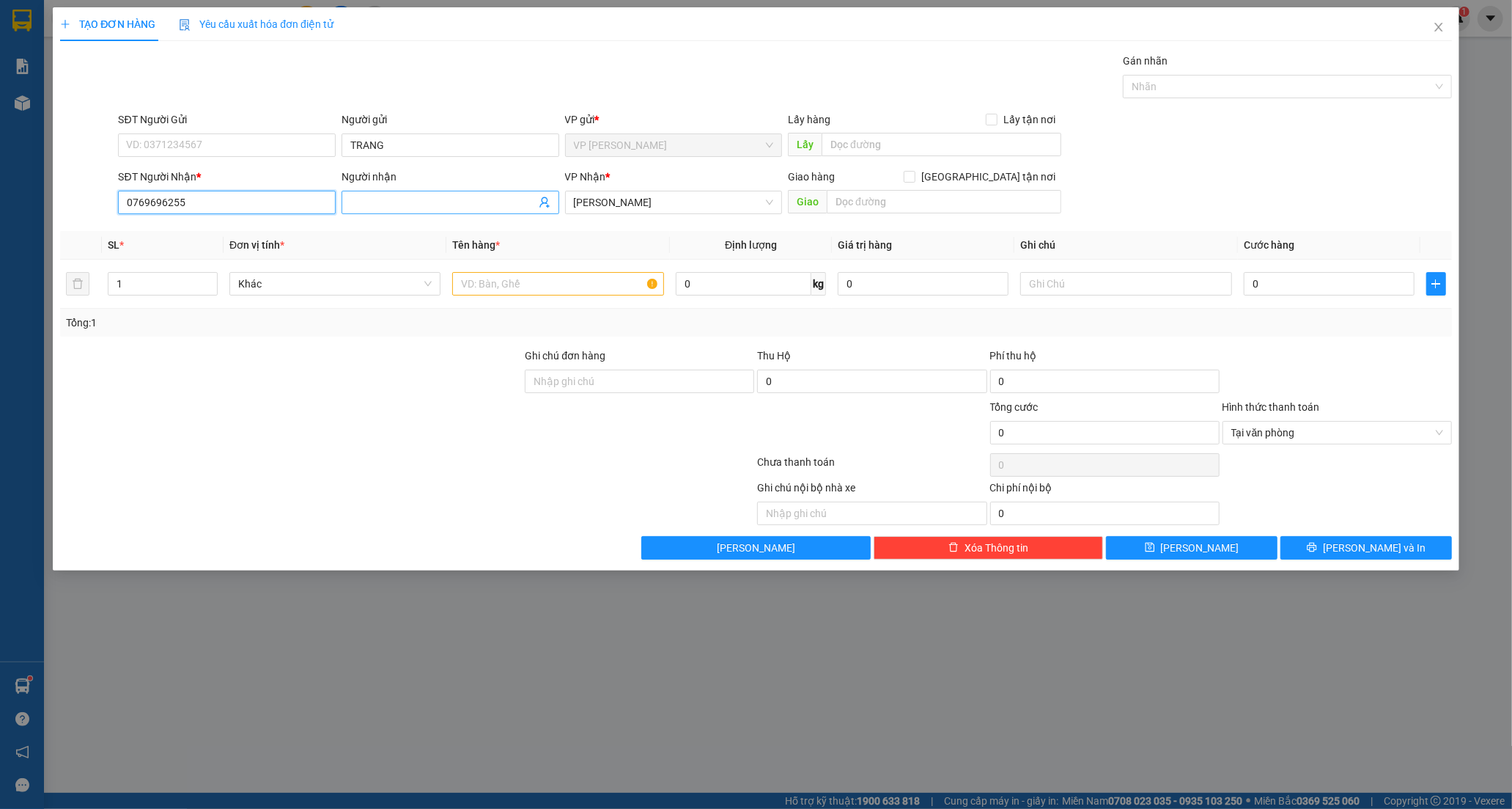
type input "0769696255"
click at [379, 200] on input "Người nhận" at bounding box center [442, 202] width 185 height 16
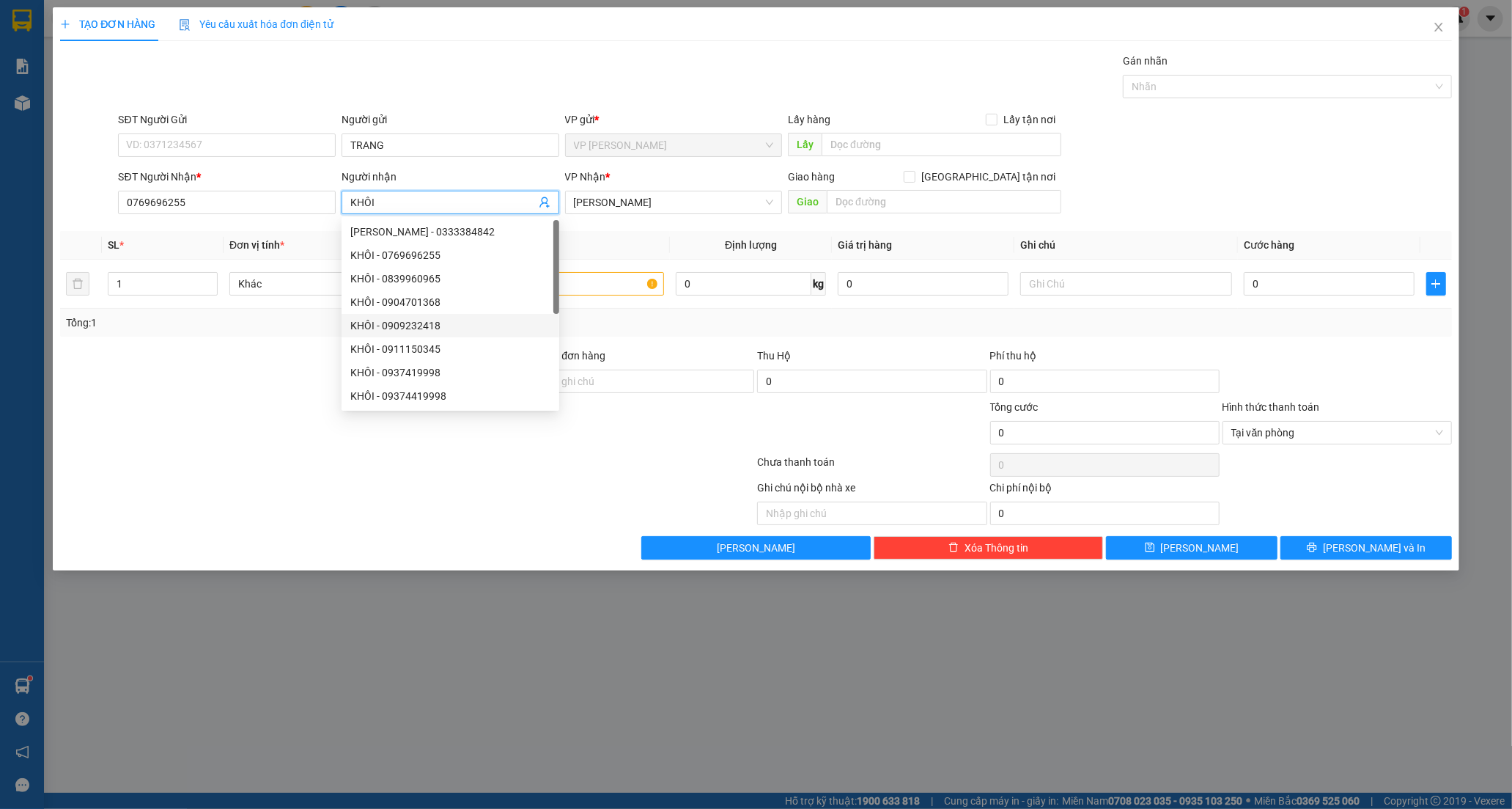
type input "KHÔI"
click at [1296, 196] on div "SĐT Người Nhận * 0769696255 Người nhận KHÔI VP Nhận * [PERSON_NAME] hàng [GEOGR…" at bounding box center [785, 194] width 1339 height 52
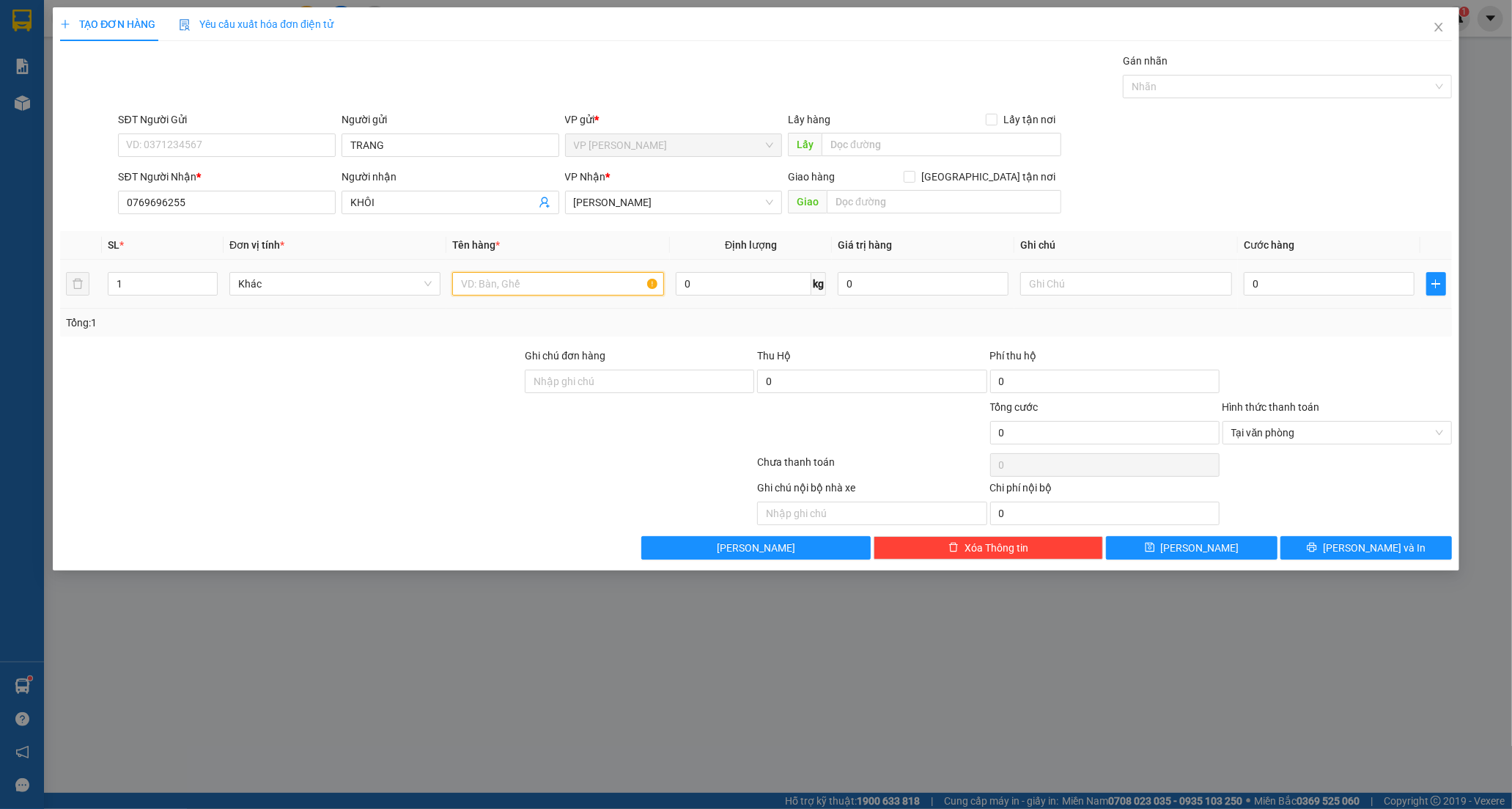
click at [588, 288] on input "text" at bounding box center [558, 284] width 211 height 23
click at [526, 283] on input "HỘP CARTON KO KIỂM" at bounding box center [558, 284] width 211 height 23
click at [578, 288] on input "HỘP CARTON (KO KIỂM" at bounding box center [558, 284] width 211 height 23
type input "HỘP CARTON (KO KIỂM)"
click at [1254, 279] on input "0" at bounding box center [1330, 284] width 171 height 23
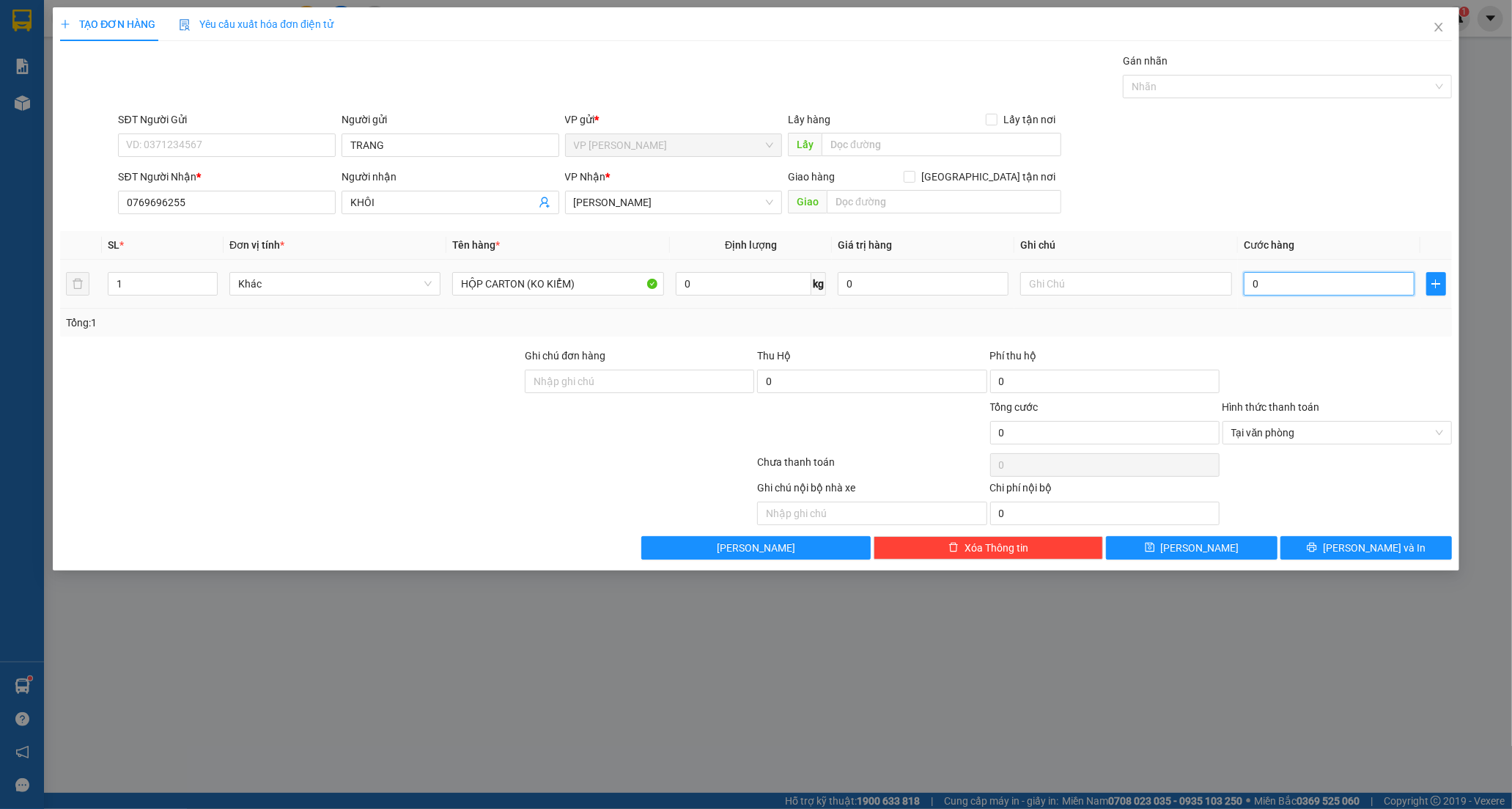
type input "3"
type input "30"
click at [1397, 546] on button "[PERSON_NAME] và In" at bounding box center [1366, 548] width 172 height 23
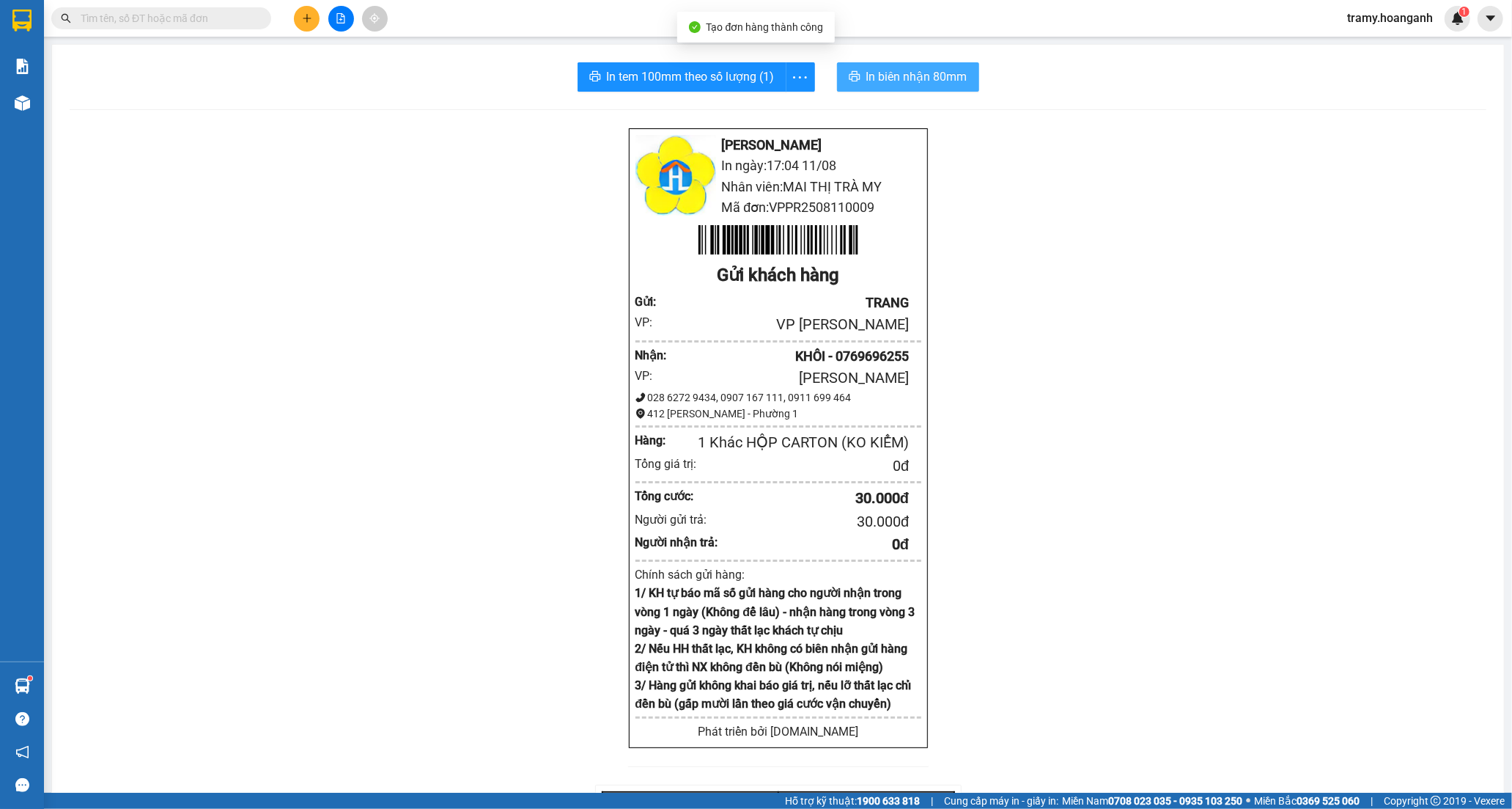
click at [854, 75] on icon "printer" at bounding box center [855, 76] width 11 height 10
click at [701, 77] on span "In tem 100mm theo số lượng (1)" at bounding box center [690, 77] width 168 height 19
click at [311, 15] on icon "plus" at bounding box center [307, 18] width 10 height 10
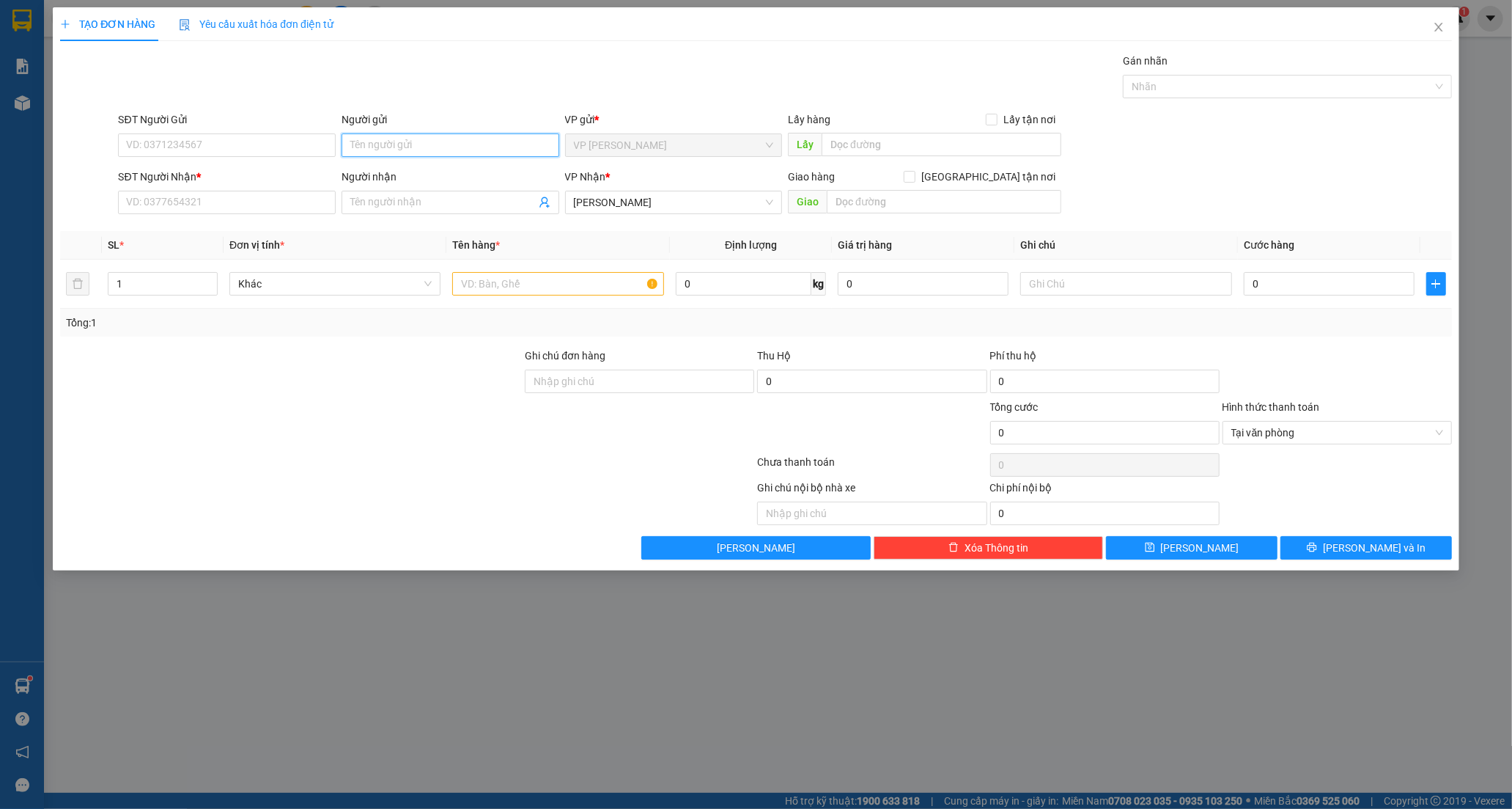
click at [396, 148] on input "Người gửi" at bounding box center [451, 145] width 218 height 23
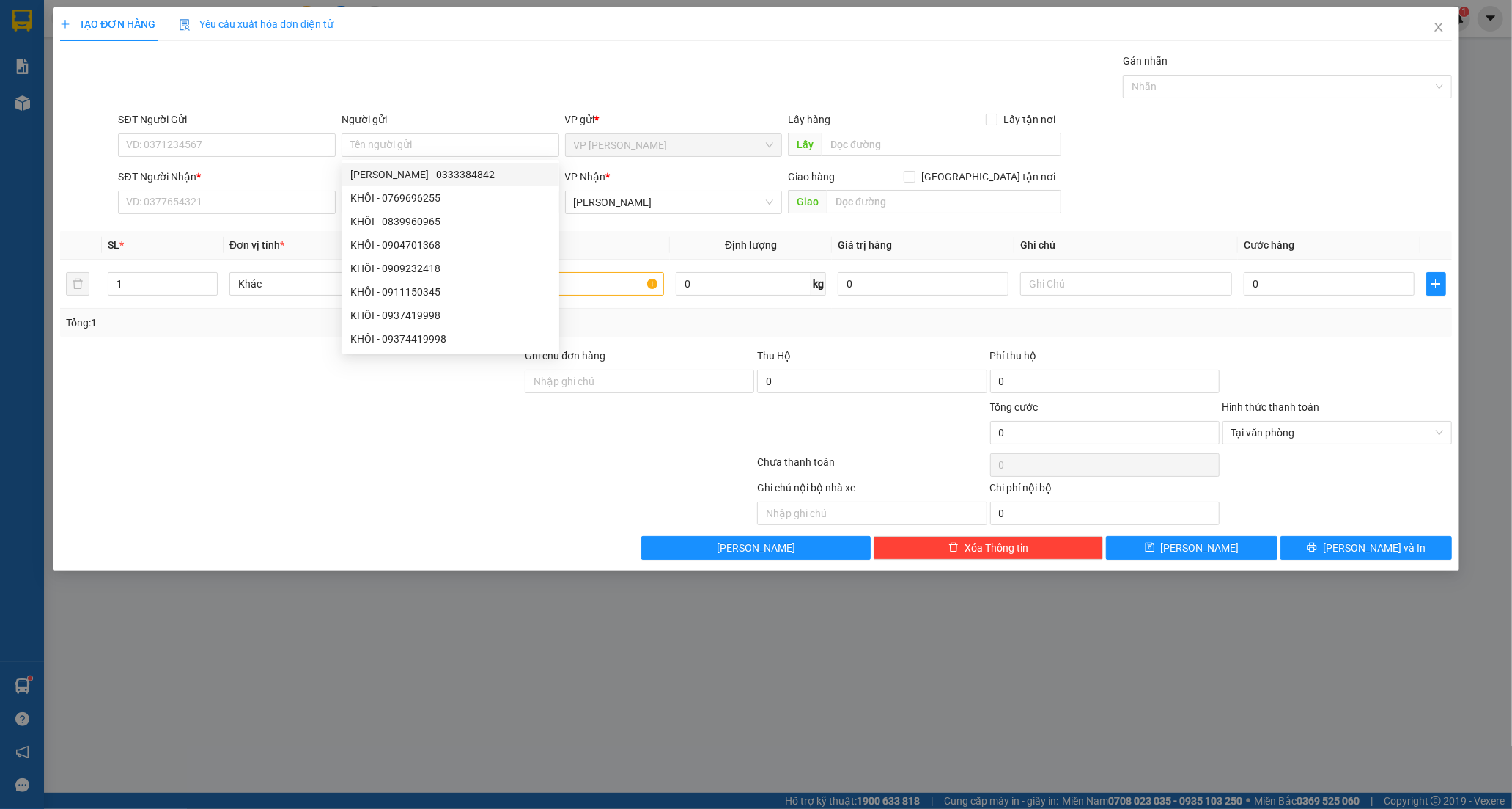
click at [325, 456] on div at bounding box center [407, 464] width 697 height 29
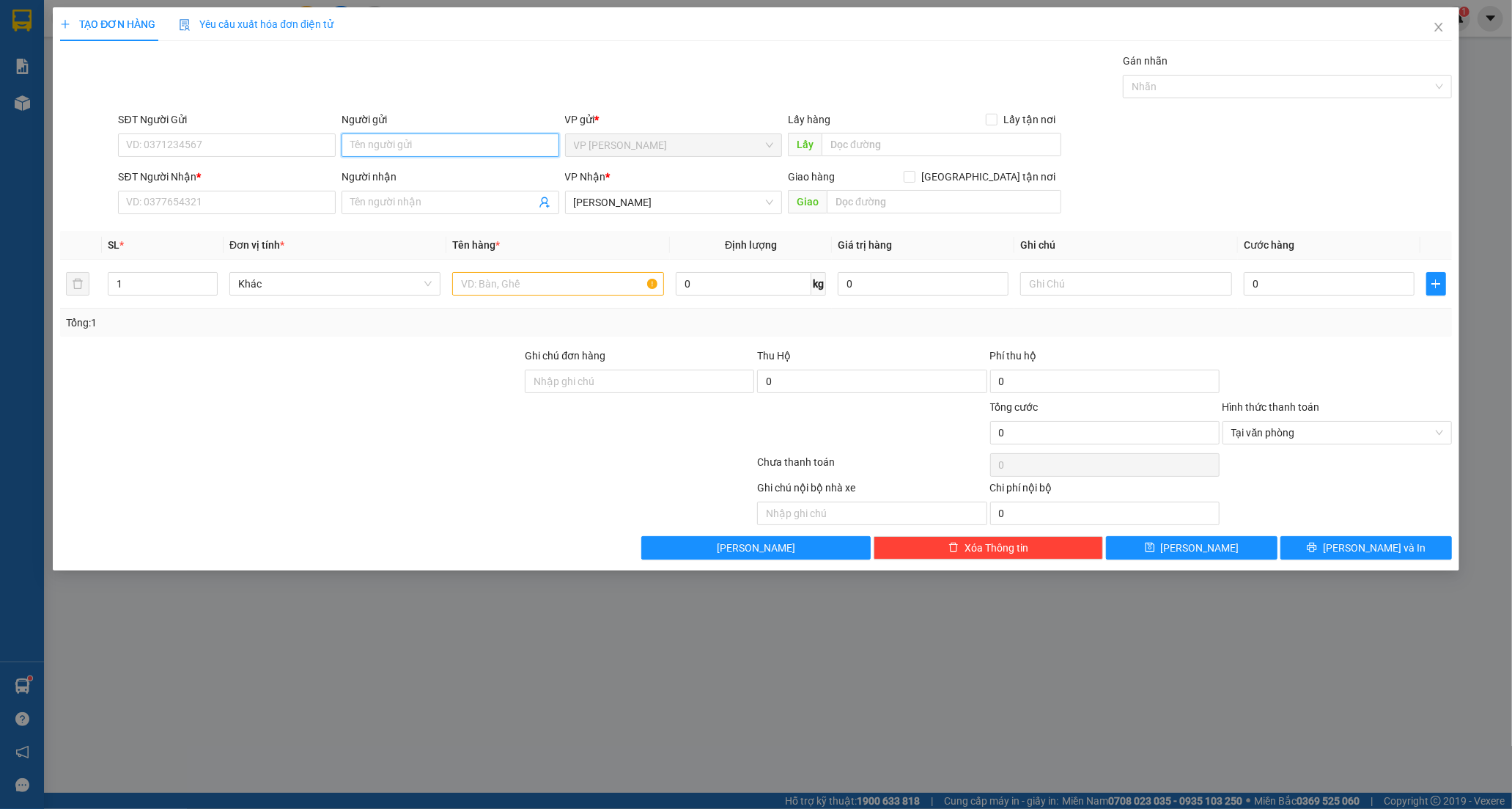
click at [398, 146] on input "Người gửi" at bounding box center [451, 145] width 218 height 23
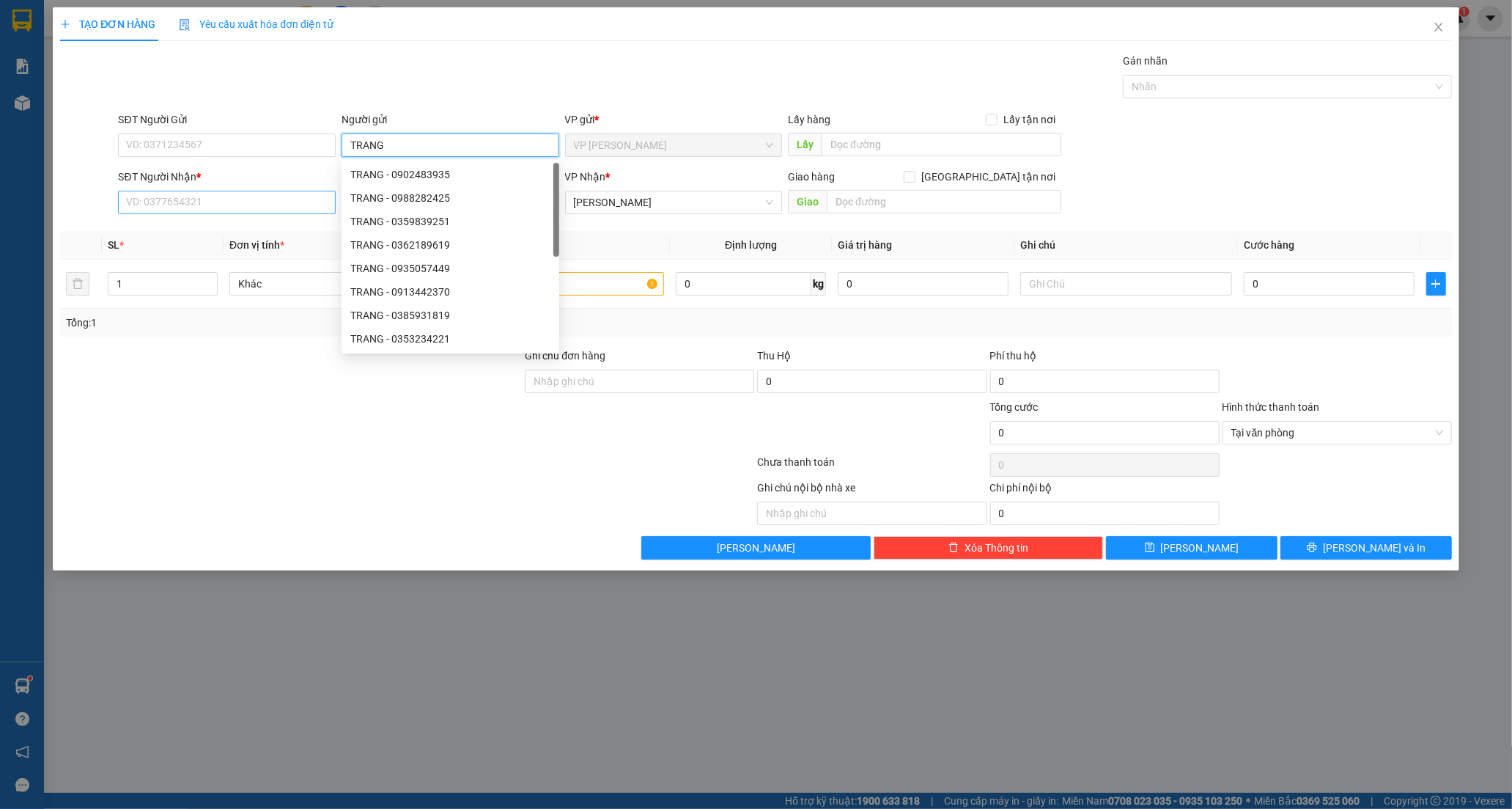
type input "TRANG"
click at [155, 203] on input "SĐT Người Nhận *" at bounding box center [227, 202] width 218 height 23
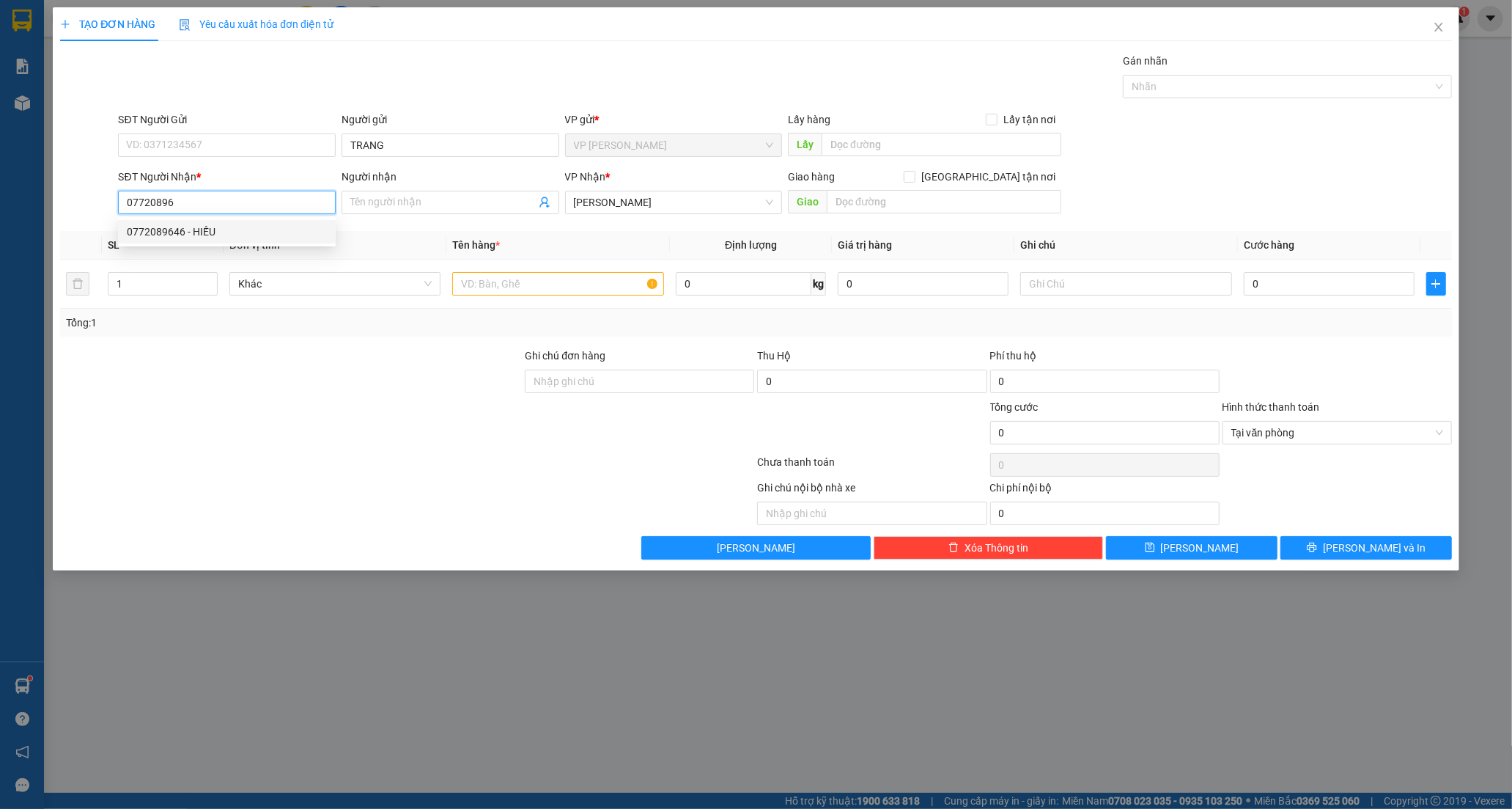
click at [164, 224] on div "0772089646 - HIẾU" at bounding box center [226, 231] width 200 height 16
type input "0772089646"
type input "HIẾU"
type input "30.000"
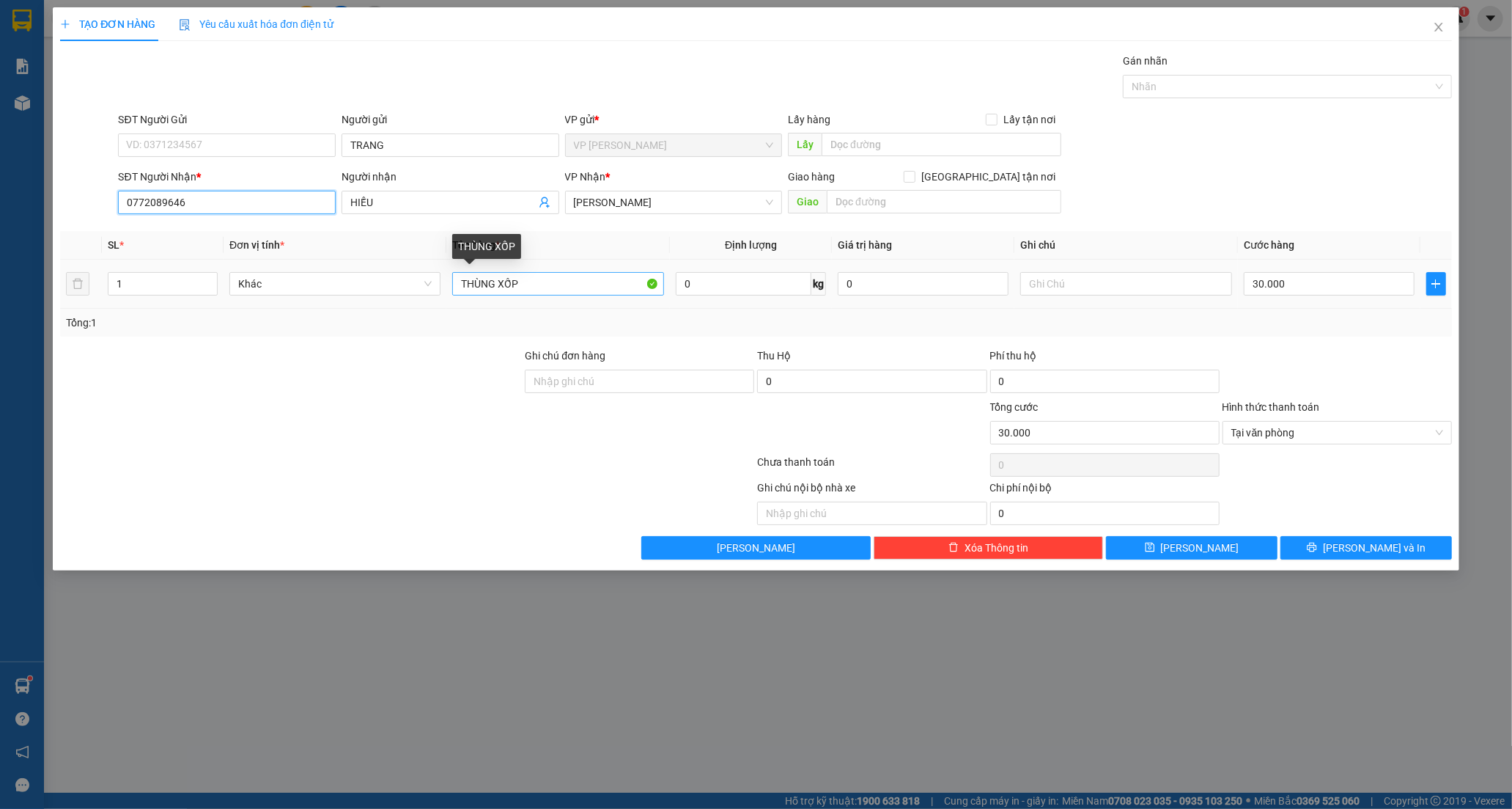
type input "0772089646"
click at [522, 289] on input "THÙNG XỐP" at bounding box center [558, 284] width 211 height 23
drag, startPoint x: 517, startPoint y: 280, endPoint x: 460, endPoint y: 289, distance: 57.7
click at [460, 289] on input "THÙNG XỐP" at bounding box center [558, 284] width 211 height 23
click at [465, 289] on input "THÙNG XỐP" at bounding box center [558, 284] width 211 height 23
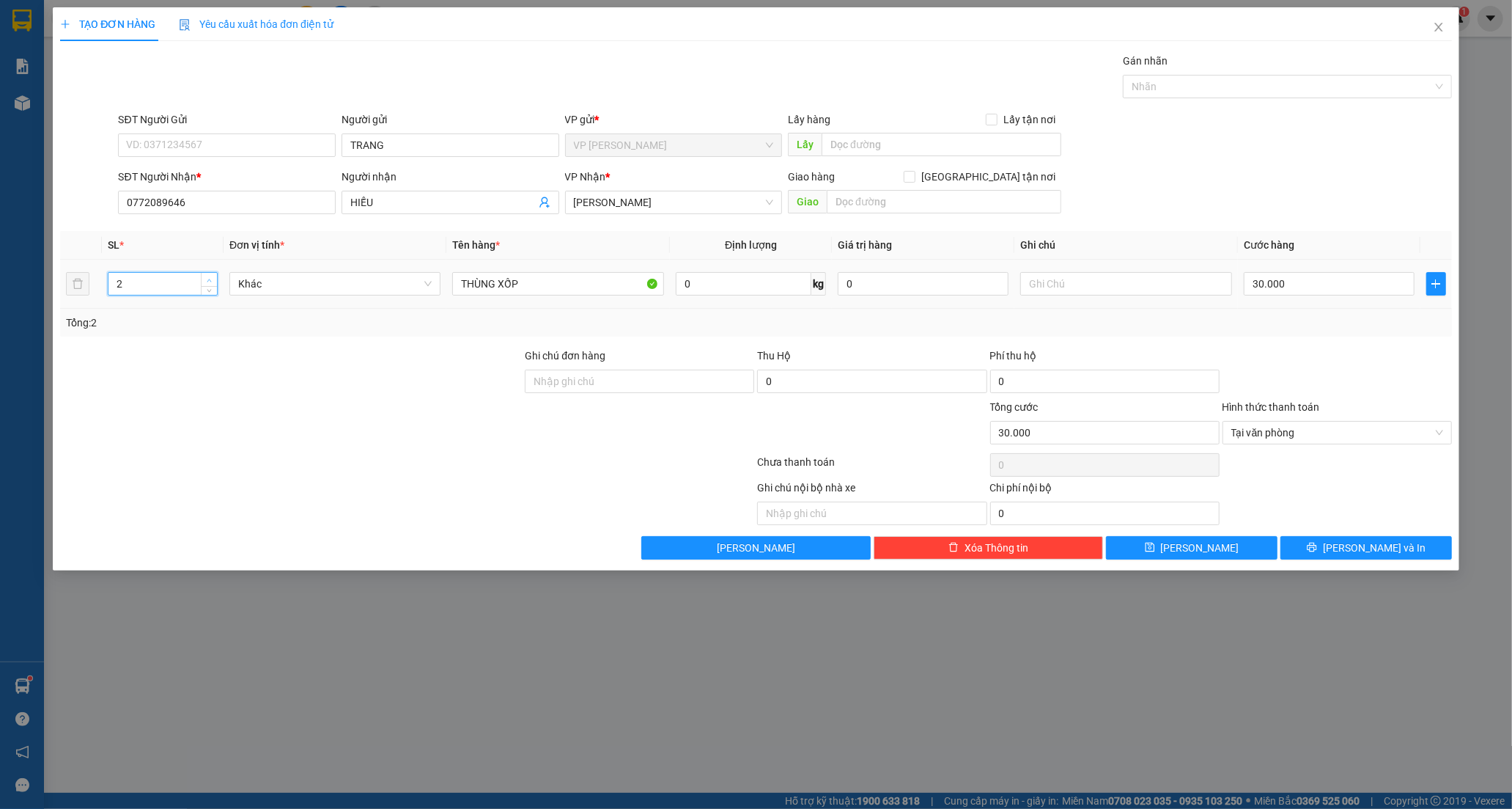
click at [208, 281] on icon "up" at bounding box center [208, 280] width 5 height 5
type input "3"
click at [208, 281] on icon "up" at bounding box center [208, 280] width 5 height 5
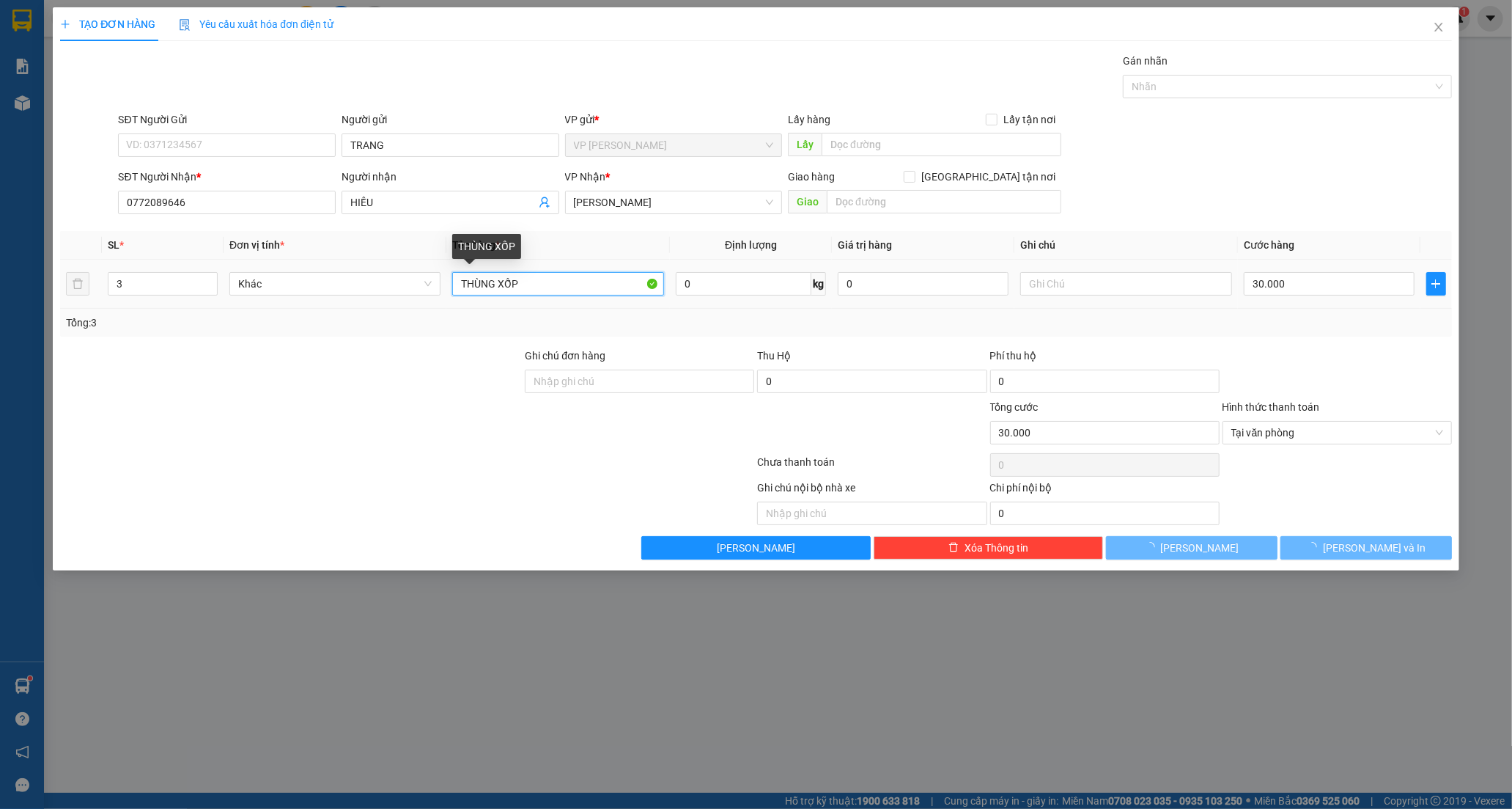
click at [521, 290] on input "THÙNG XỐP" at bounding box center [558, 284] width 211 height 23
type input "0"
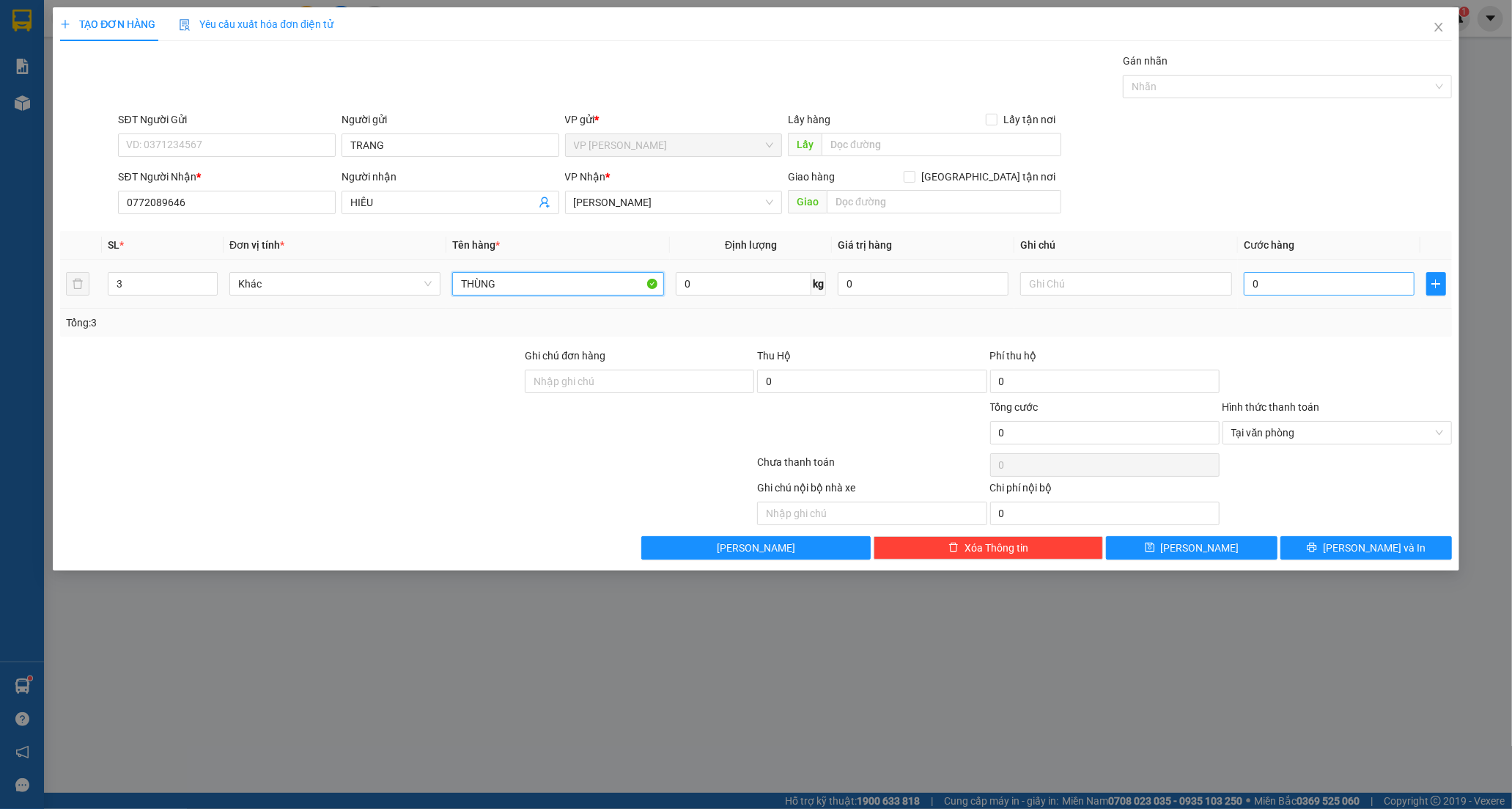
type input "THÙNG"
click at [1256, 277] on input "0" at bounding box center [1330, 284] width 171 height 23
click at [1357, 547] on span "[PERSON_NAME] và In" at bounding box center [1374, 547] width 102 height 16
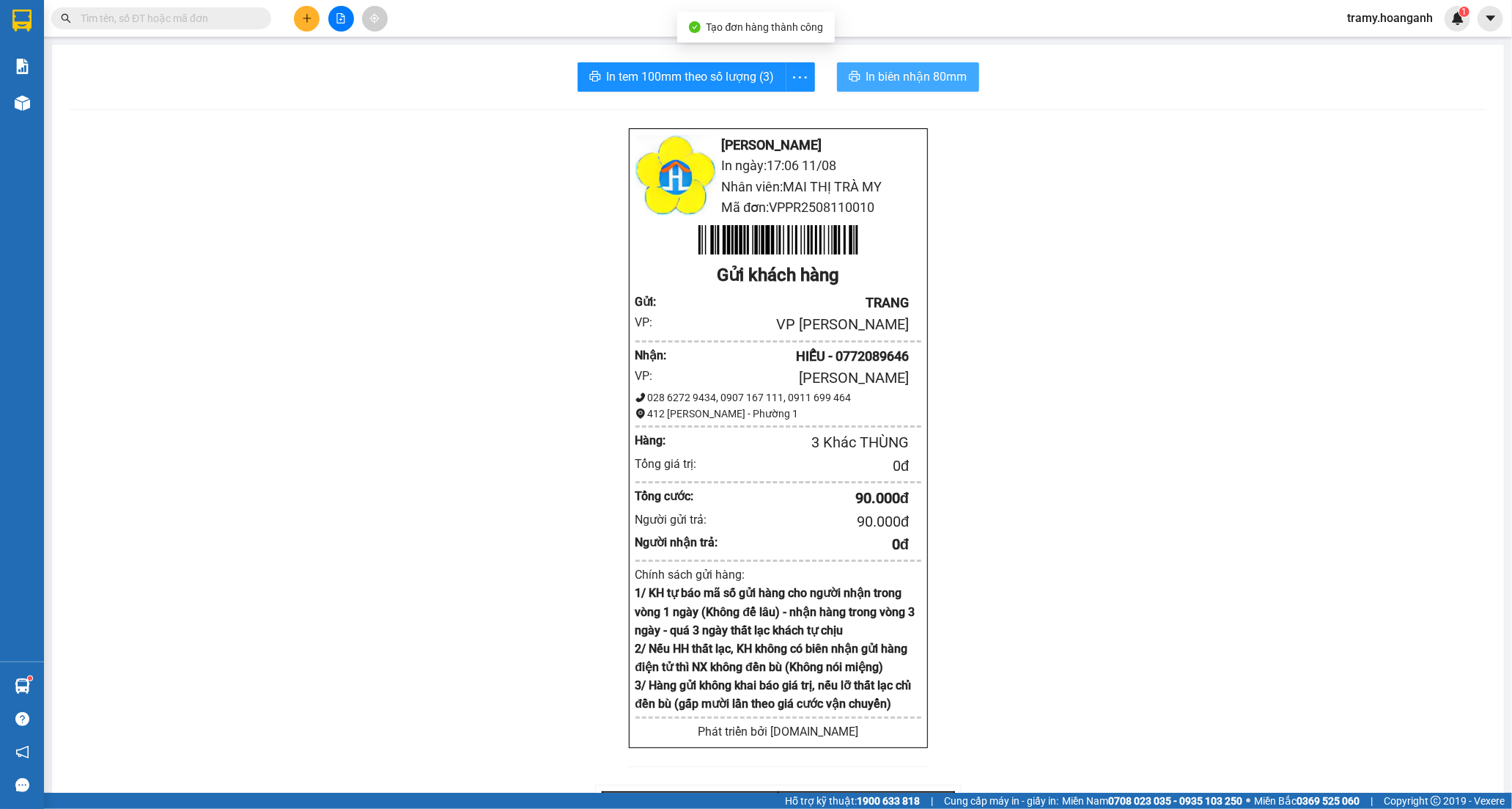
click at [918, 83] on span "In biên nhận 80mm" at bounding box center [918, 77] width 101 height 19
click at [613, 69] on span "In tem 100mm theo số lượng (3)" at bounding box center [690, 77] width 168 height 19
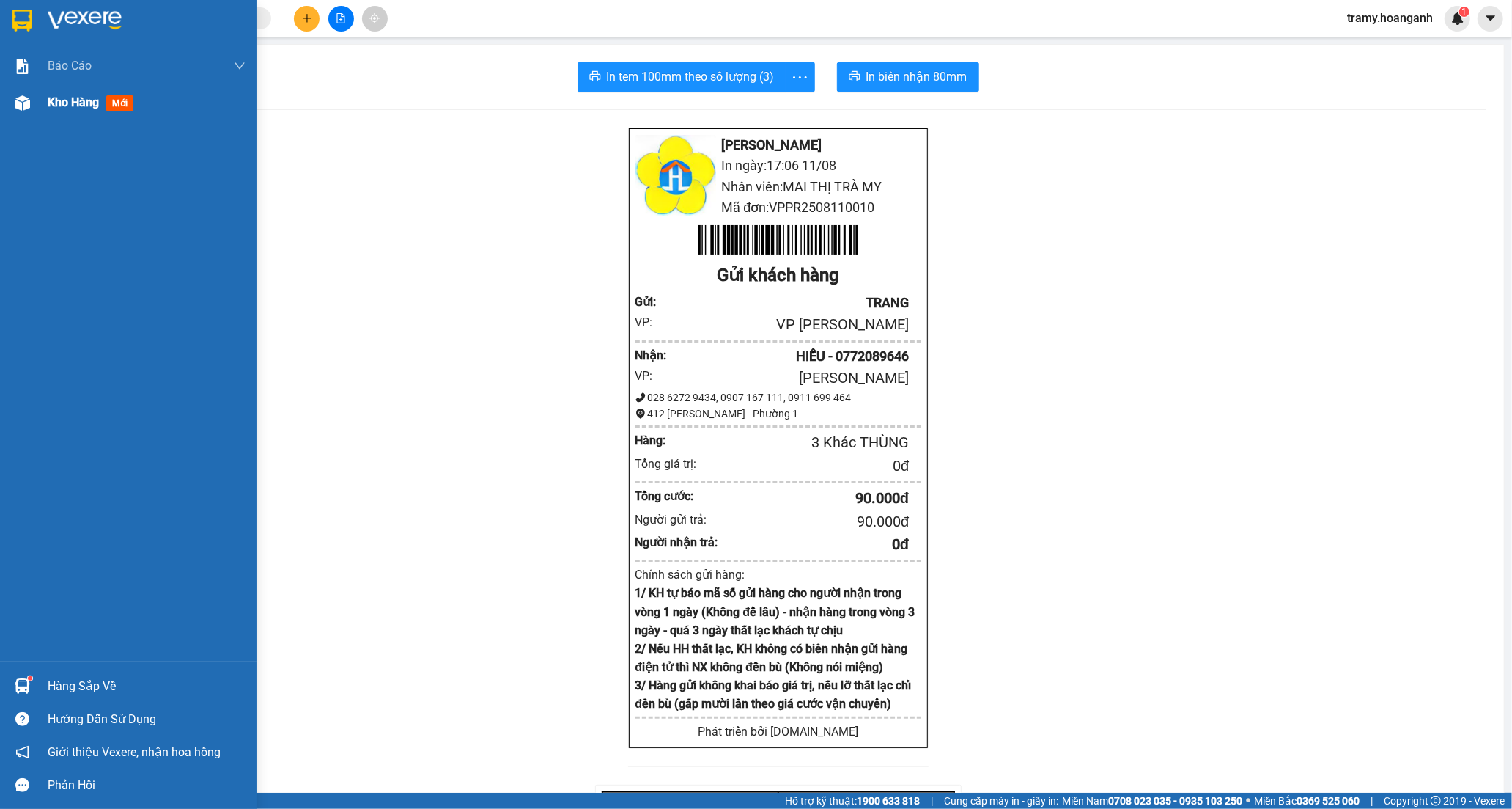
click at [86, 105] on span "Kho hàng" at bounding box center [73, 101] width 52 height 14
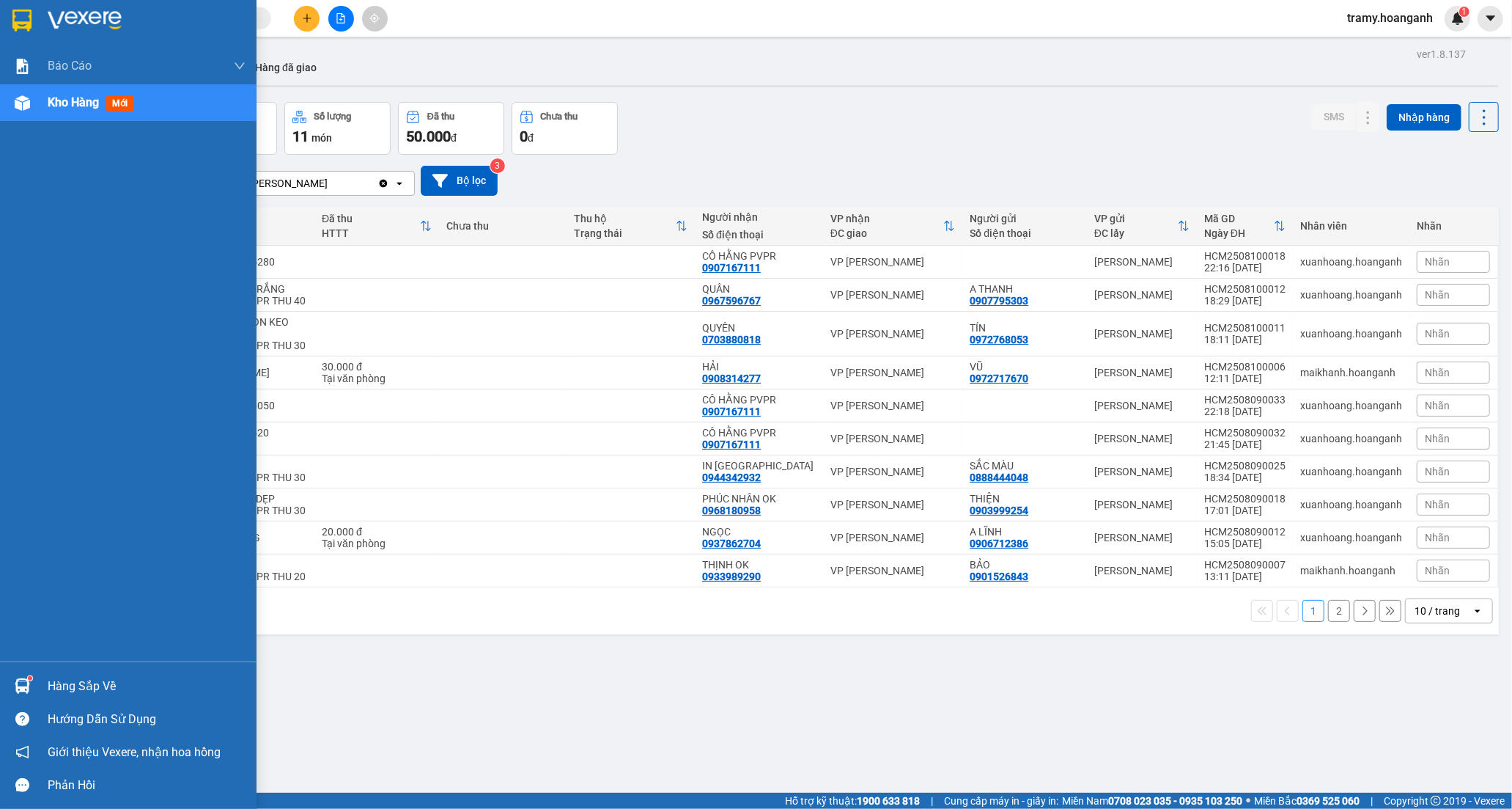
click at [93, 104] on span "Kho hàng" at bounding box center [73, 101] width 52 height 14
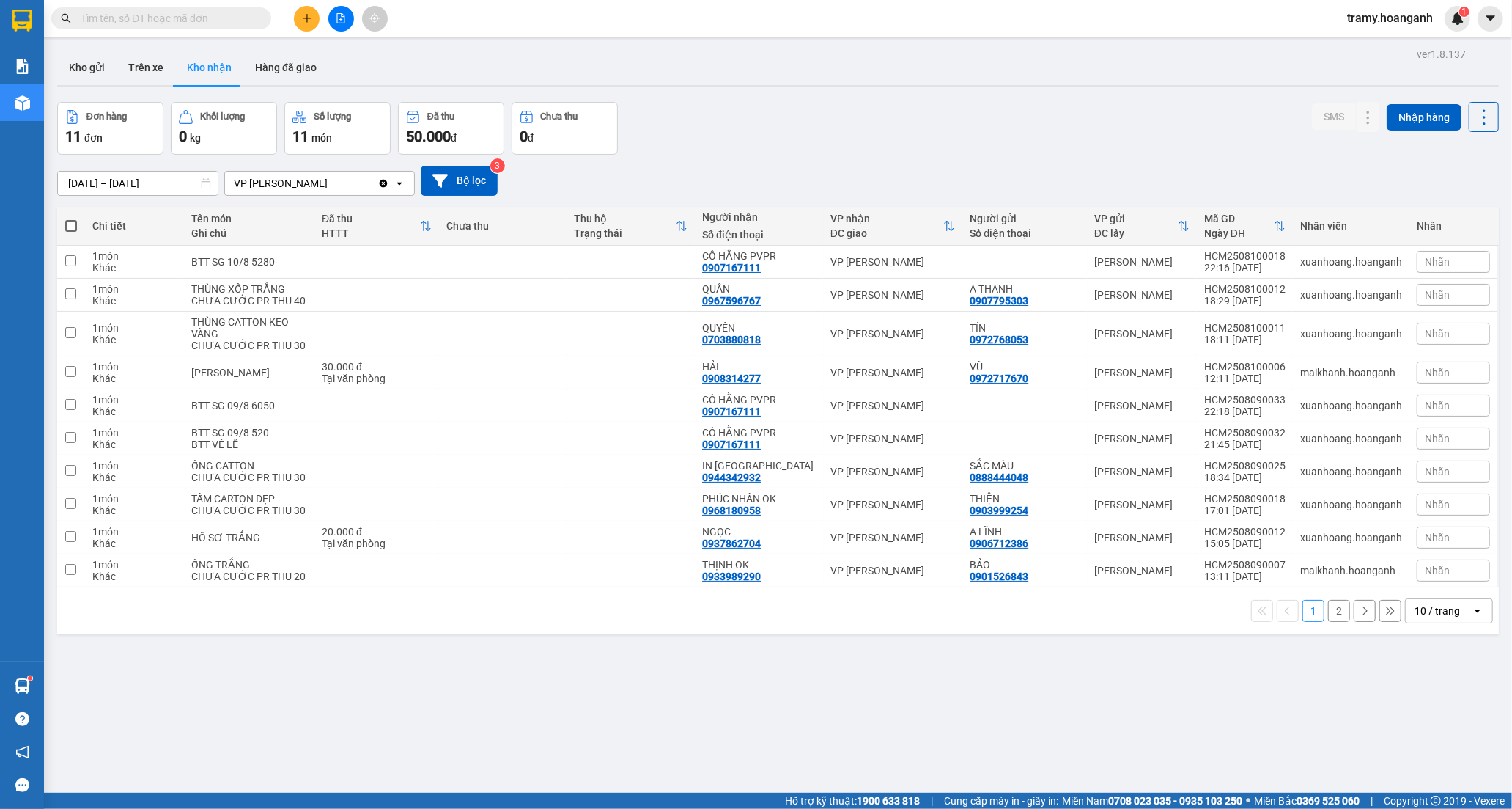
click at [440, 71] on div "Kho gửi Trên xe Kho nhận Hàng đã giao" at bounding box center [778, 69] width 1442 height 39
click at [84, 70] on button "Kho gửi" at bounding box center [86, 67] width 59 height 35
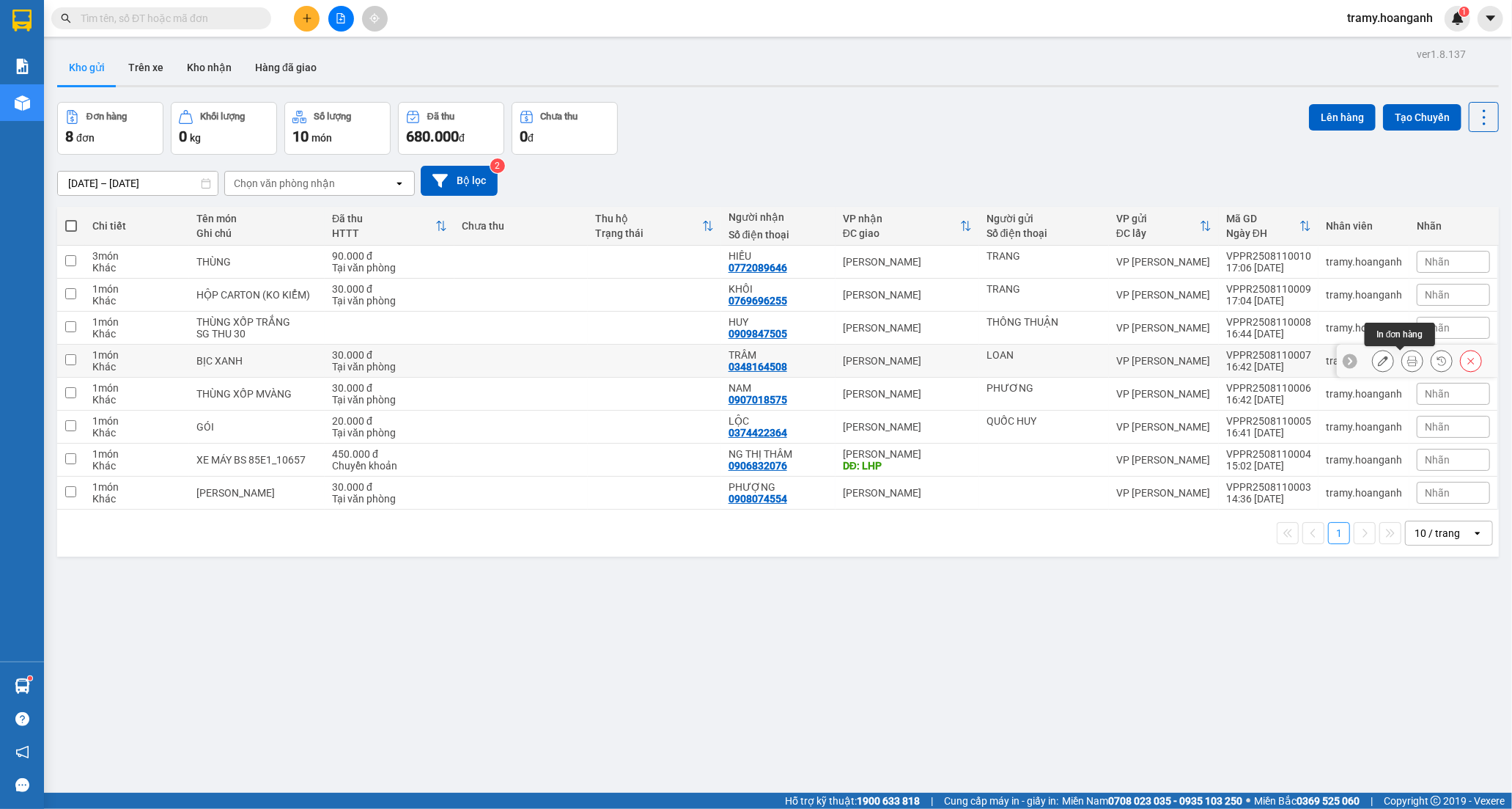
click at [1408, 364] on icon at bounding box center [1412, 361] width 10 height 10
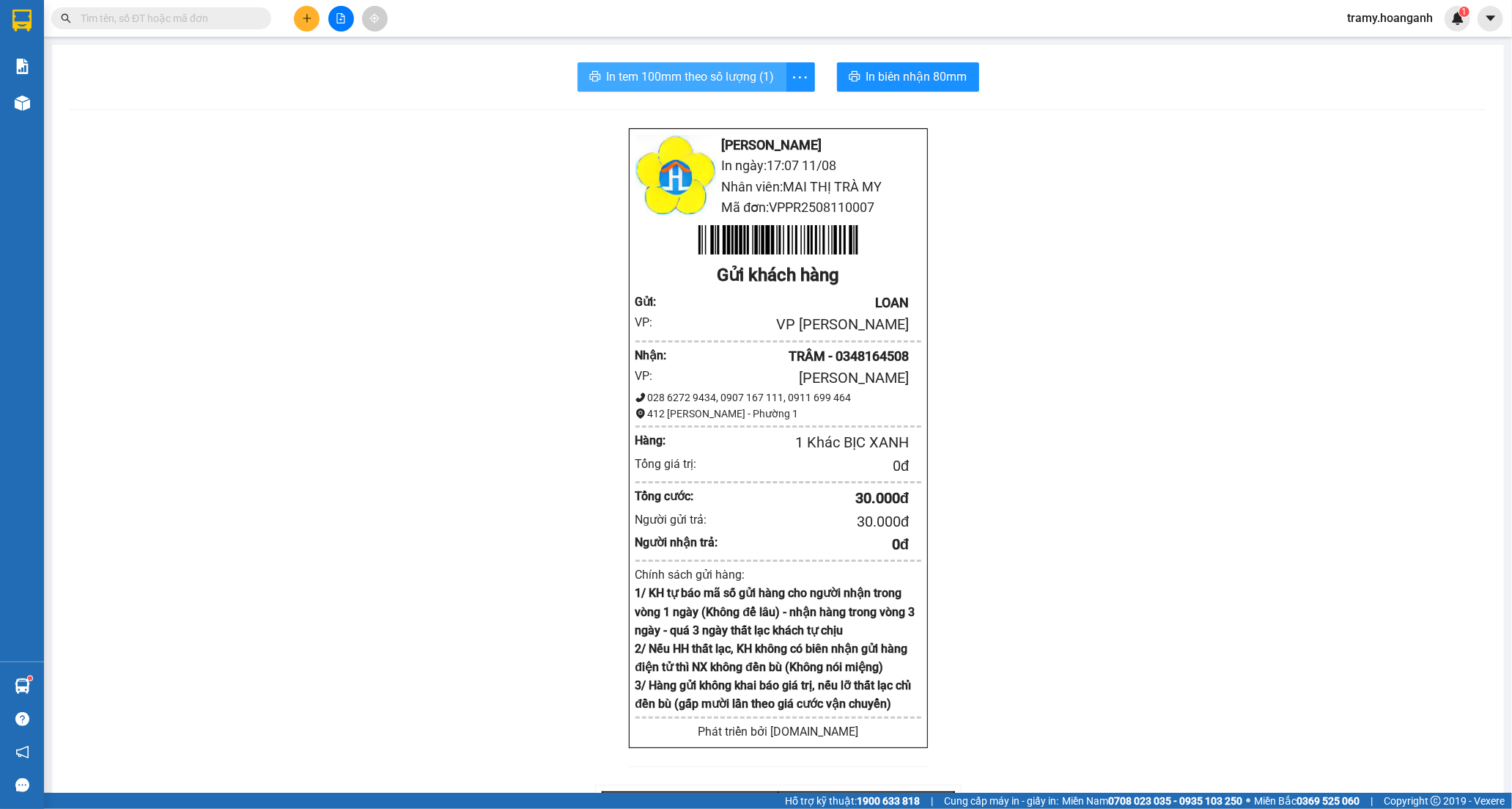
click at [712, 82] on span "In tem 100mm theo số lượng (1)" at bounding box center [690, 77] width 168 height 19
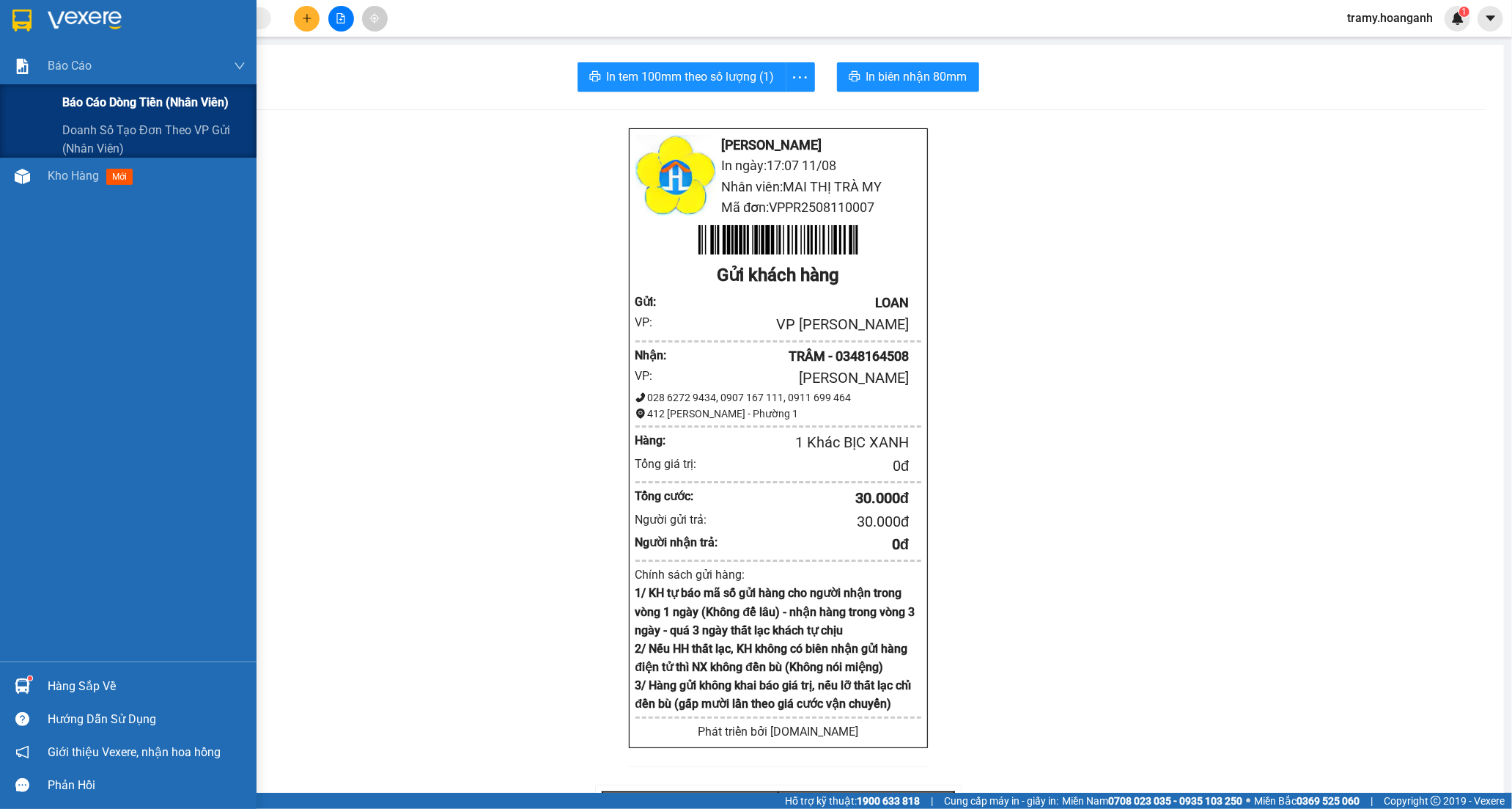
drag, startPoint x: 85, startPoint y: 100, endPoint x: 114, endPoint y: 102, distance: 29.1
click at [85, 100] on span "Báo cáo dòng tiền (nhân viên)" at bounding box center [145, 102] width 166 height 19
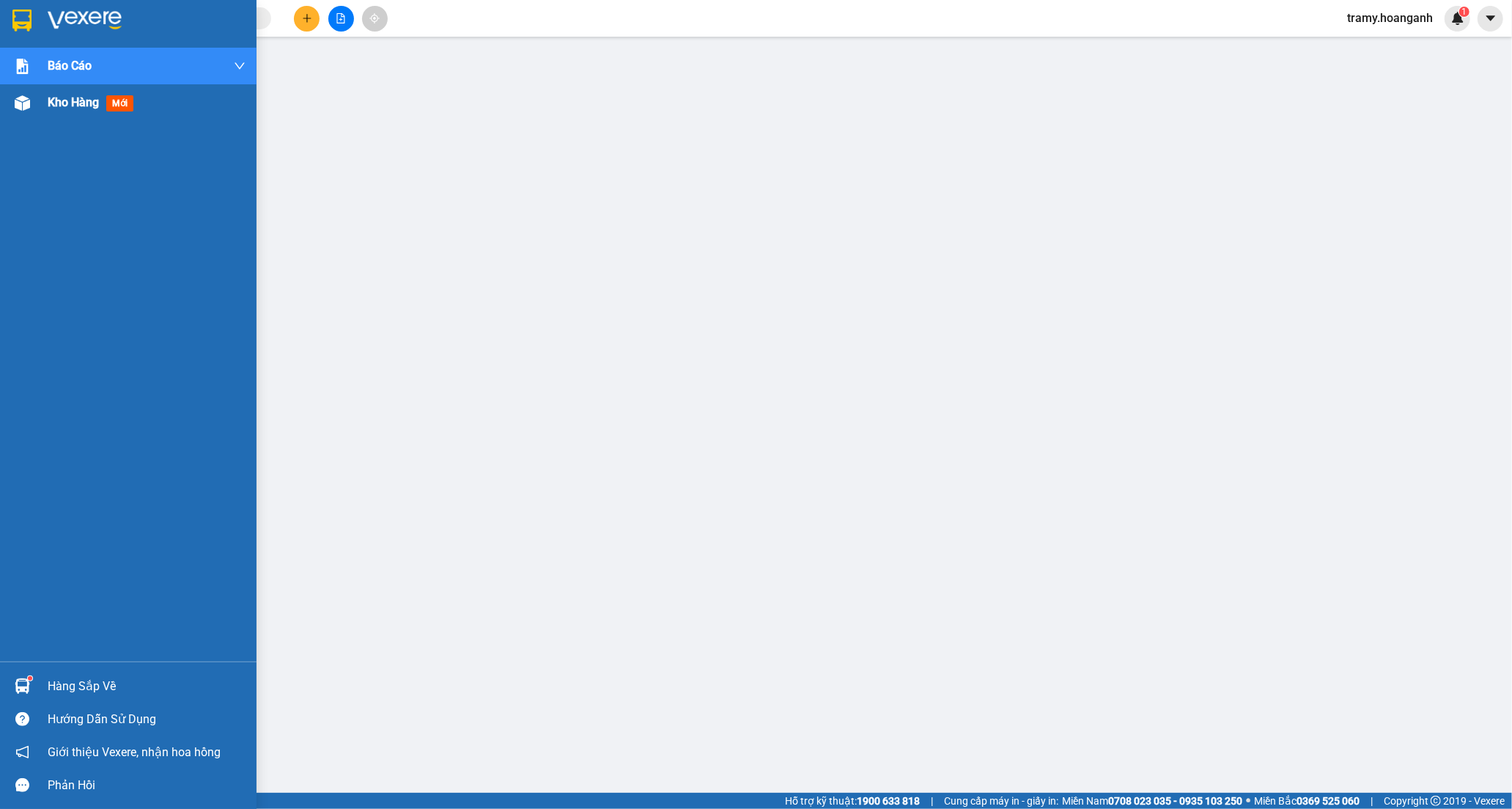
click at [49, 99] on span "Kho hàng" at bounding box center [73, 101] width 52 height 14
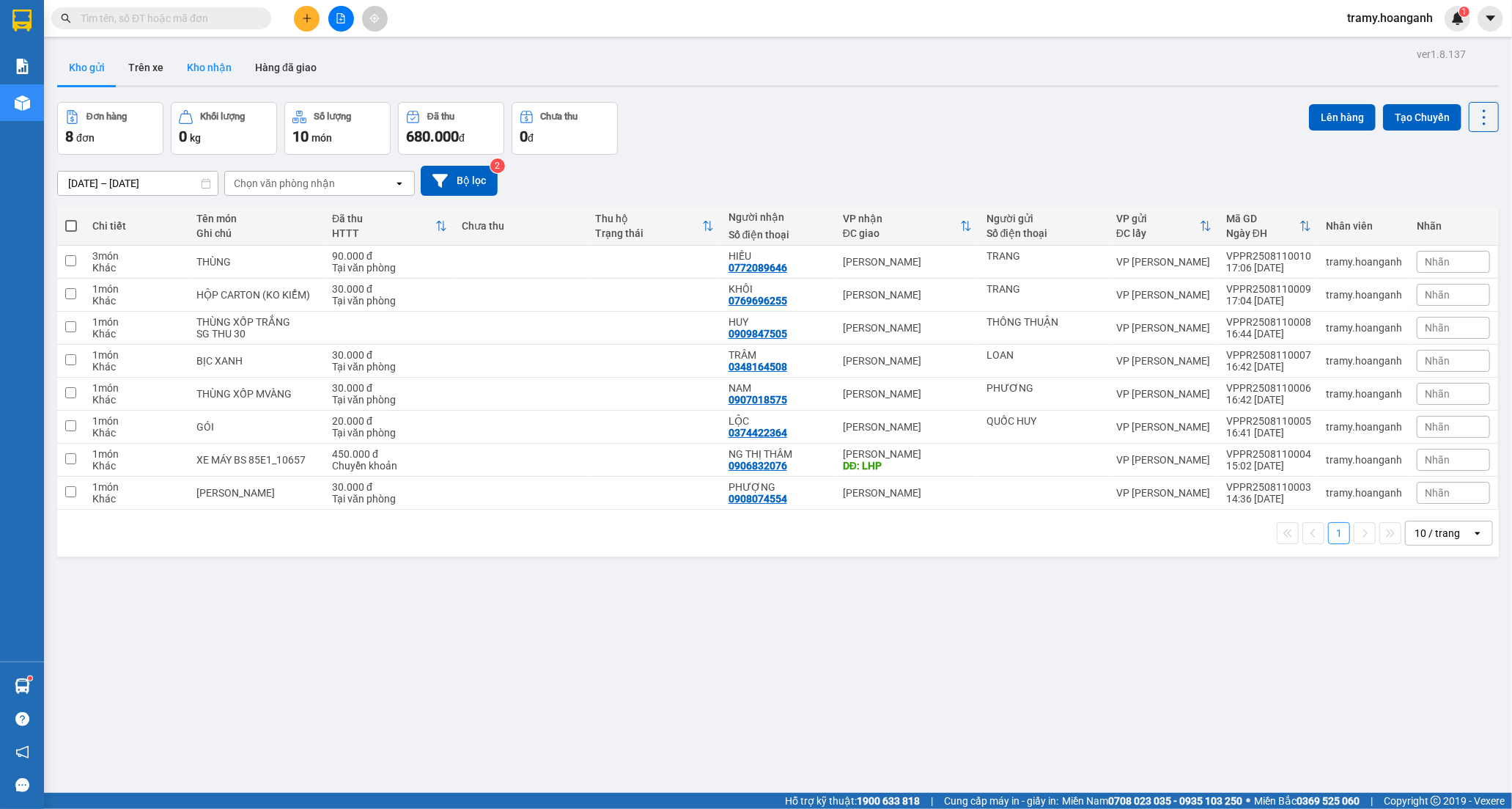
click at [232, 70] on button "Kho nhận" at bounding box center [209, 67] width 69 height 35
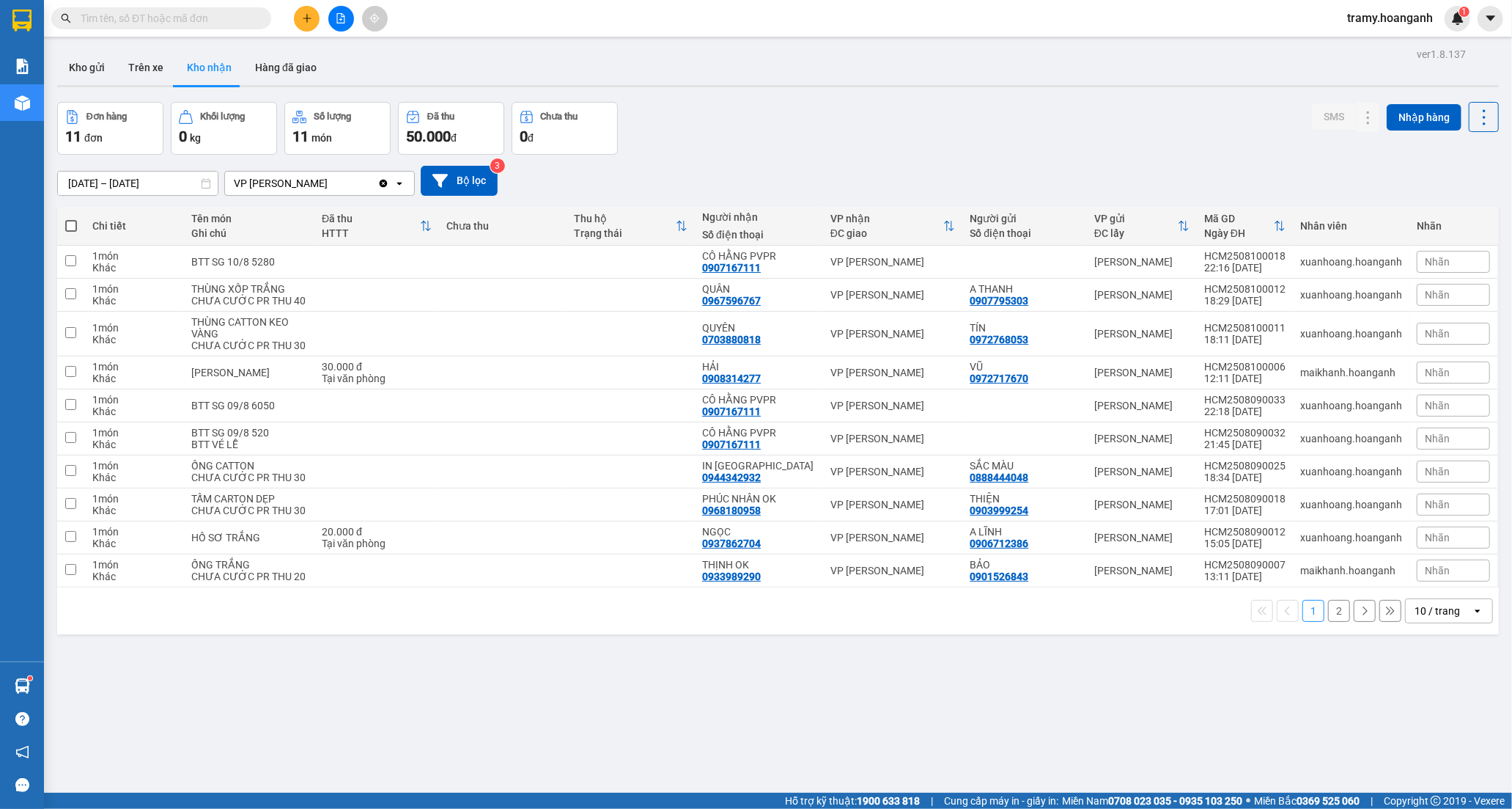
click at [308, 17] on icon "plus" at bounding box center [307, 18] width 10 height 10
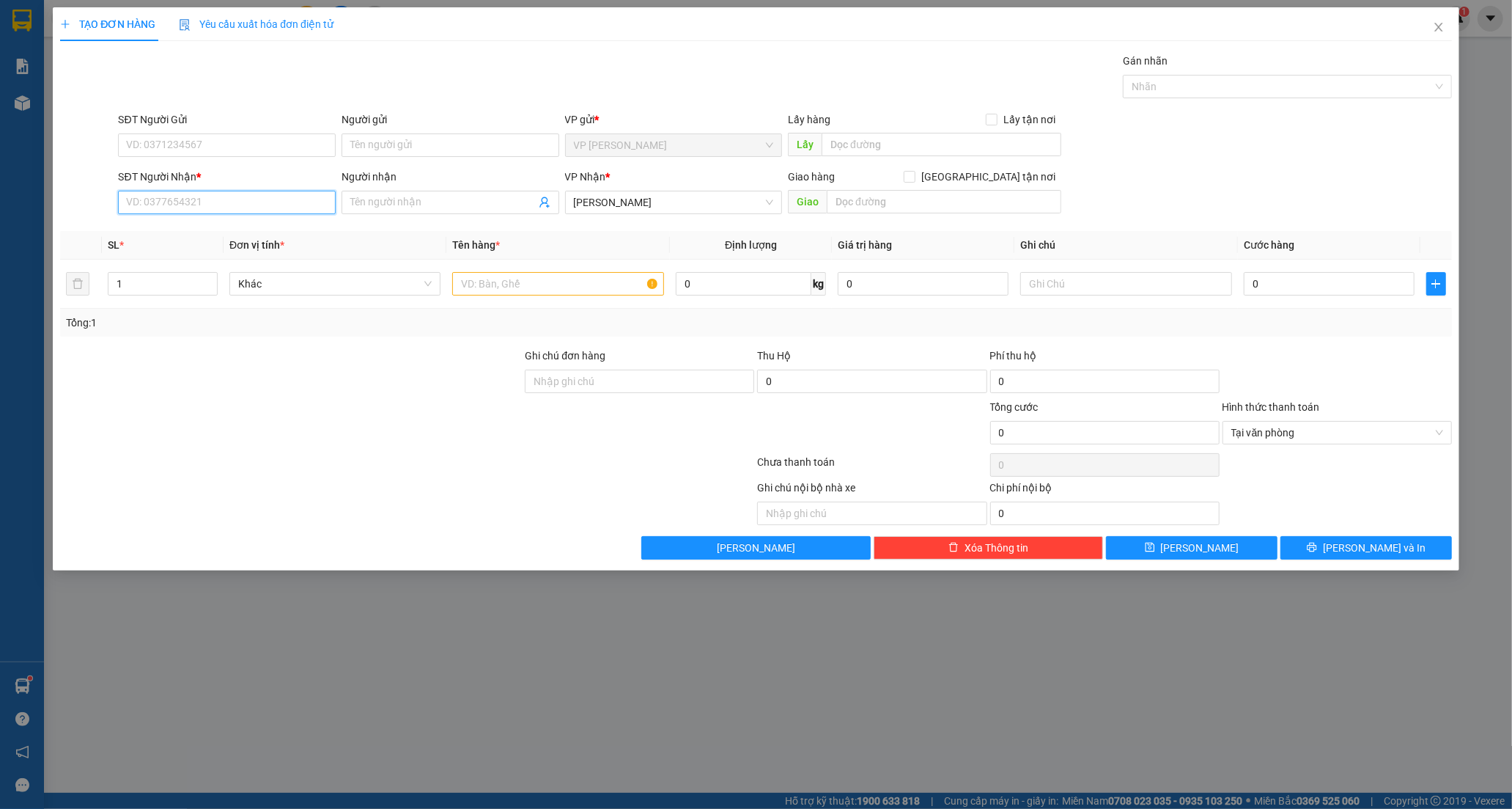
click at [171, 207] on input "SĐT Người Nhận *" at bounding box center [227, 202] width 218 height 23
click at [242, 226] on div "0908671169 - PHÁT" at bounding box center [226, 231] width 200 height 16
type input "0908671169"
type input "PHÁT"
type input "50.000"
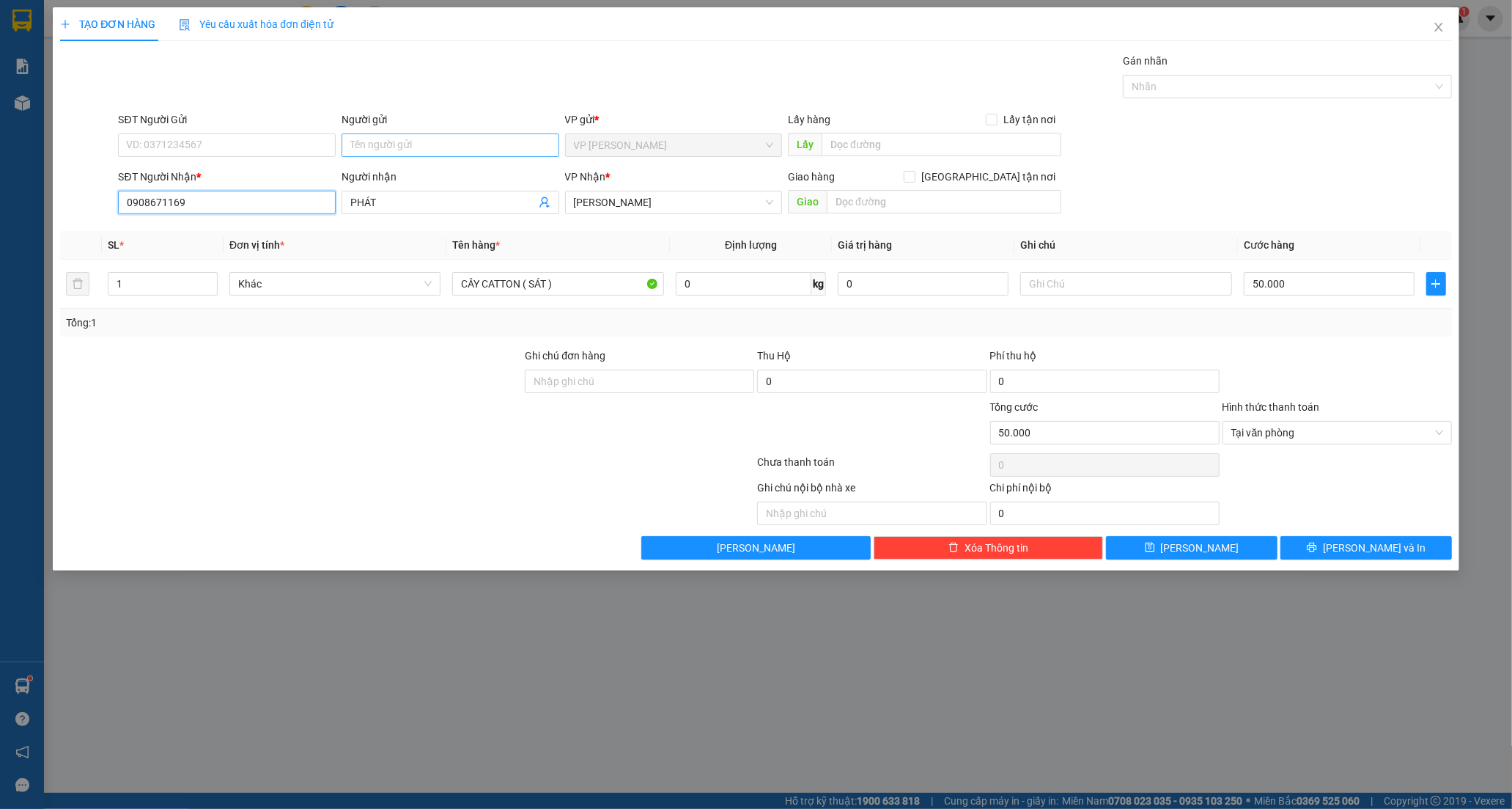
type input "0908671169"
click at [356, 146] on input "Người gửi" at bounding box center [451, 145] width 218 height 23
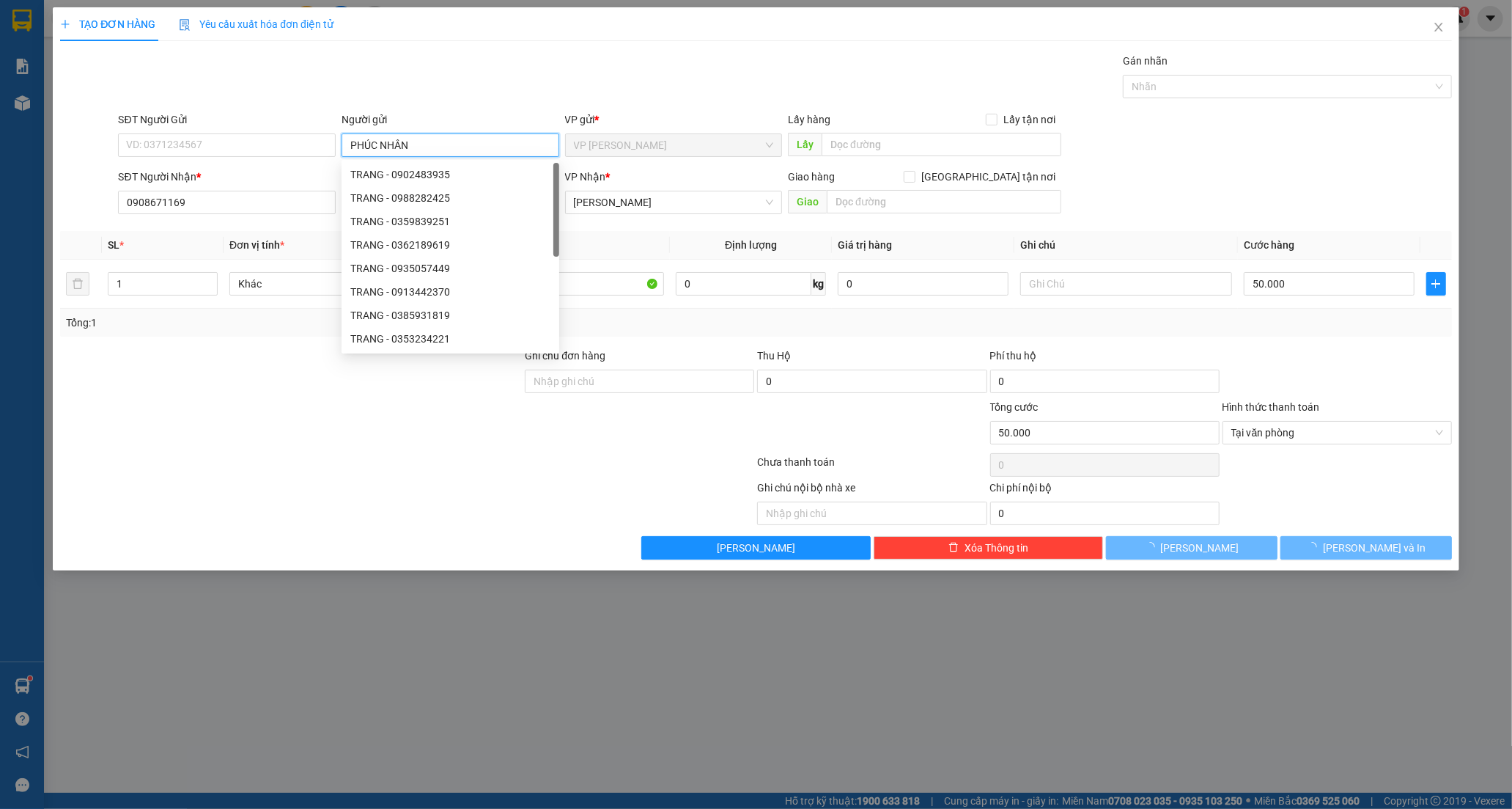
type input "PHÚC NHÂN"
click at [213, 494] on div at bounding box center [261, 502] width 407 height 45
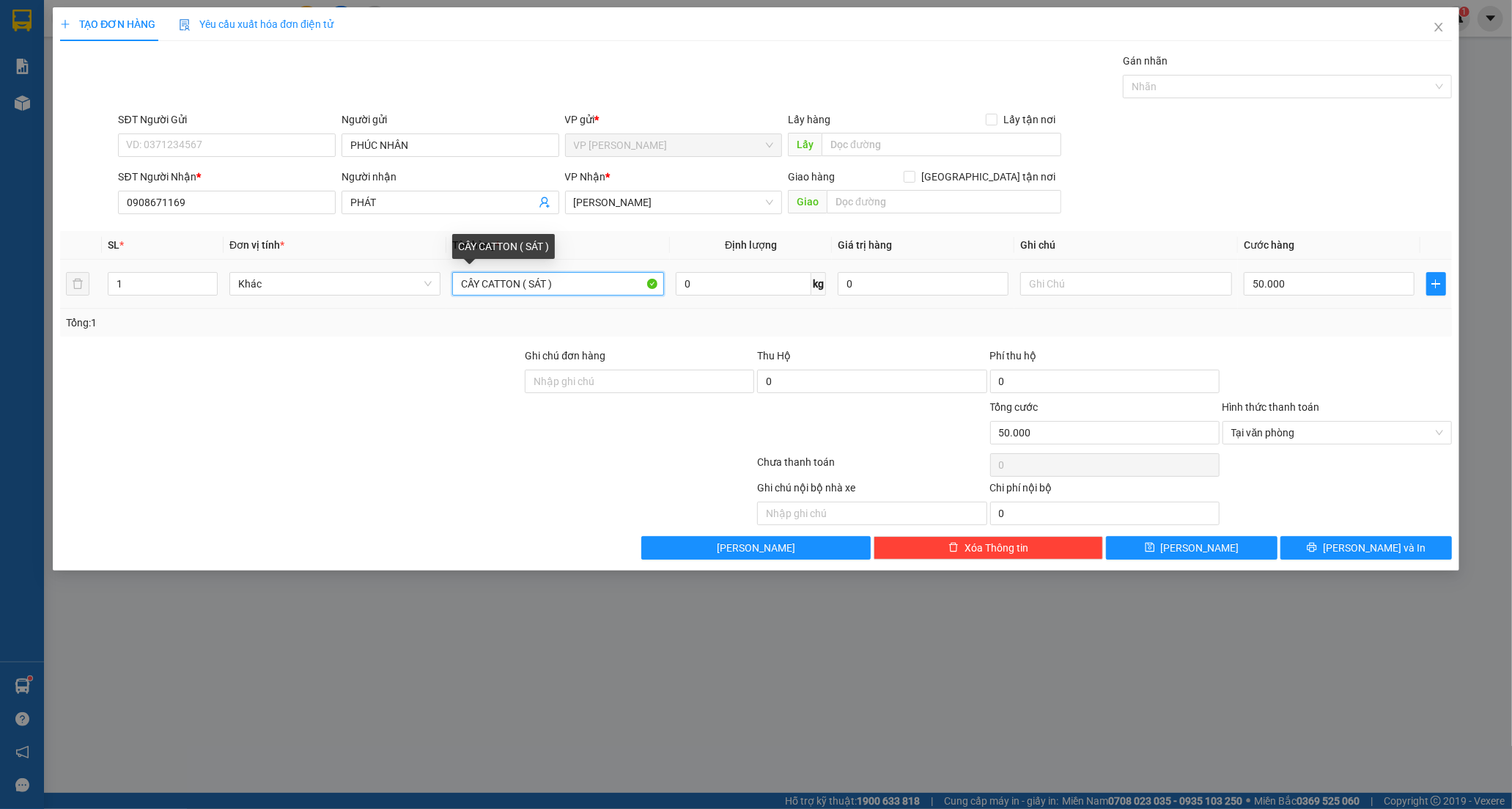
click at [520, 293] on input "CÂY CATTON ( SÁT )" at bounding box center [558, 284] width 211 height 23
click at [556, 290] on input "CÂY BAO XANH ( SÁT )" at bounding box center [558, 284] width 211 height 23
type input "CÂY BAO XANH ( SẮTT )"
click at [564, 295] on input "CÂY BAO XANH ( SẮTT )" at bounding box center [558, 284] width 211 height 23
click at [1298, 279] on input "50.000" at bounding box center [1330, 284] width 171 height 23
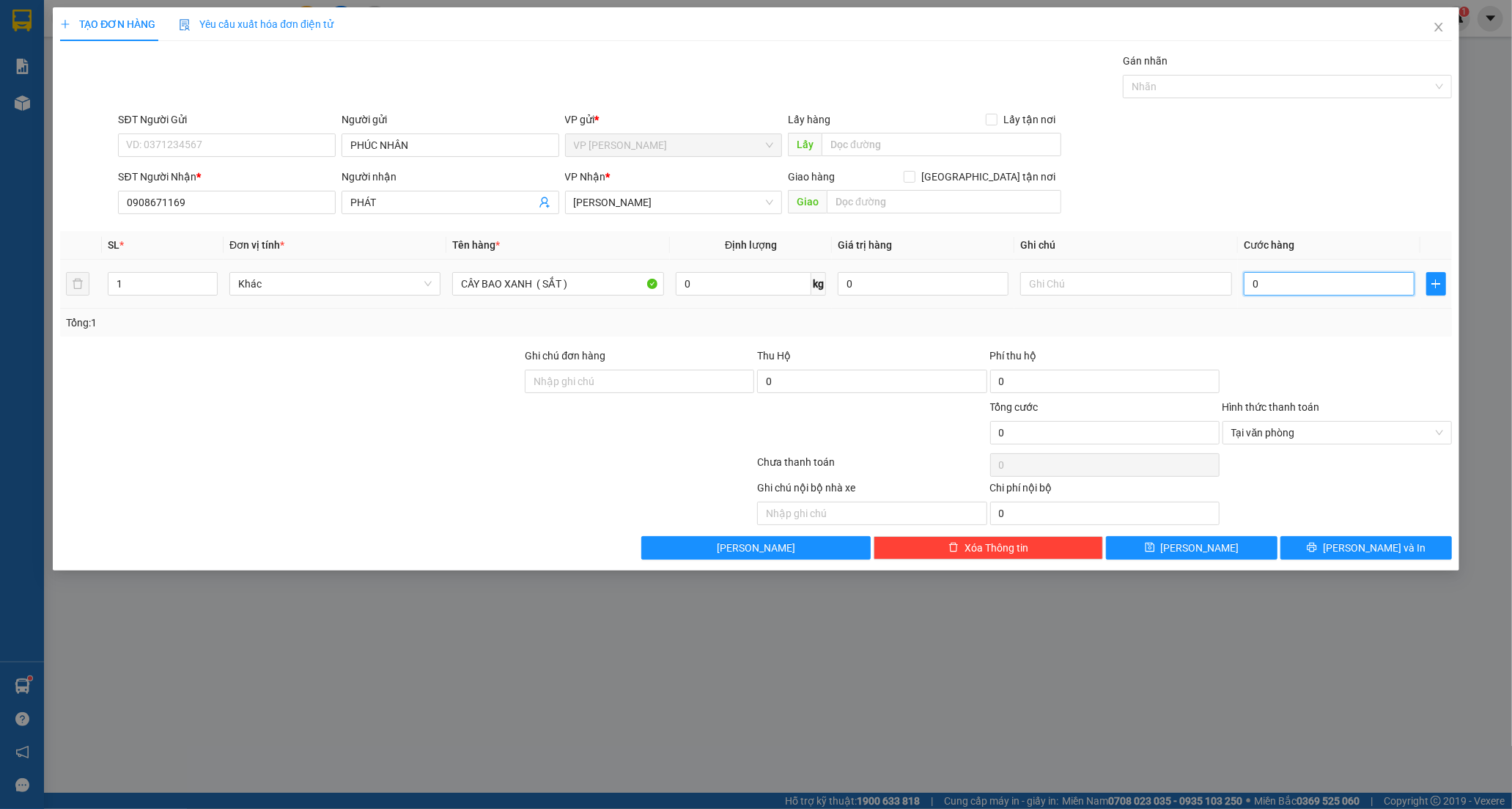
click at [1250, 284] on input "0" at bounding box center [1330, 284] width 171 height 23
click at [1315, 551] on button "[PERSON_NAME] và In" at bounding box center [1366, 548] width 172 height 23
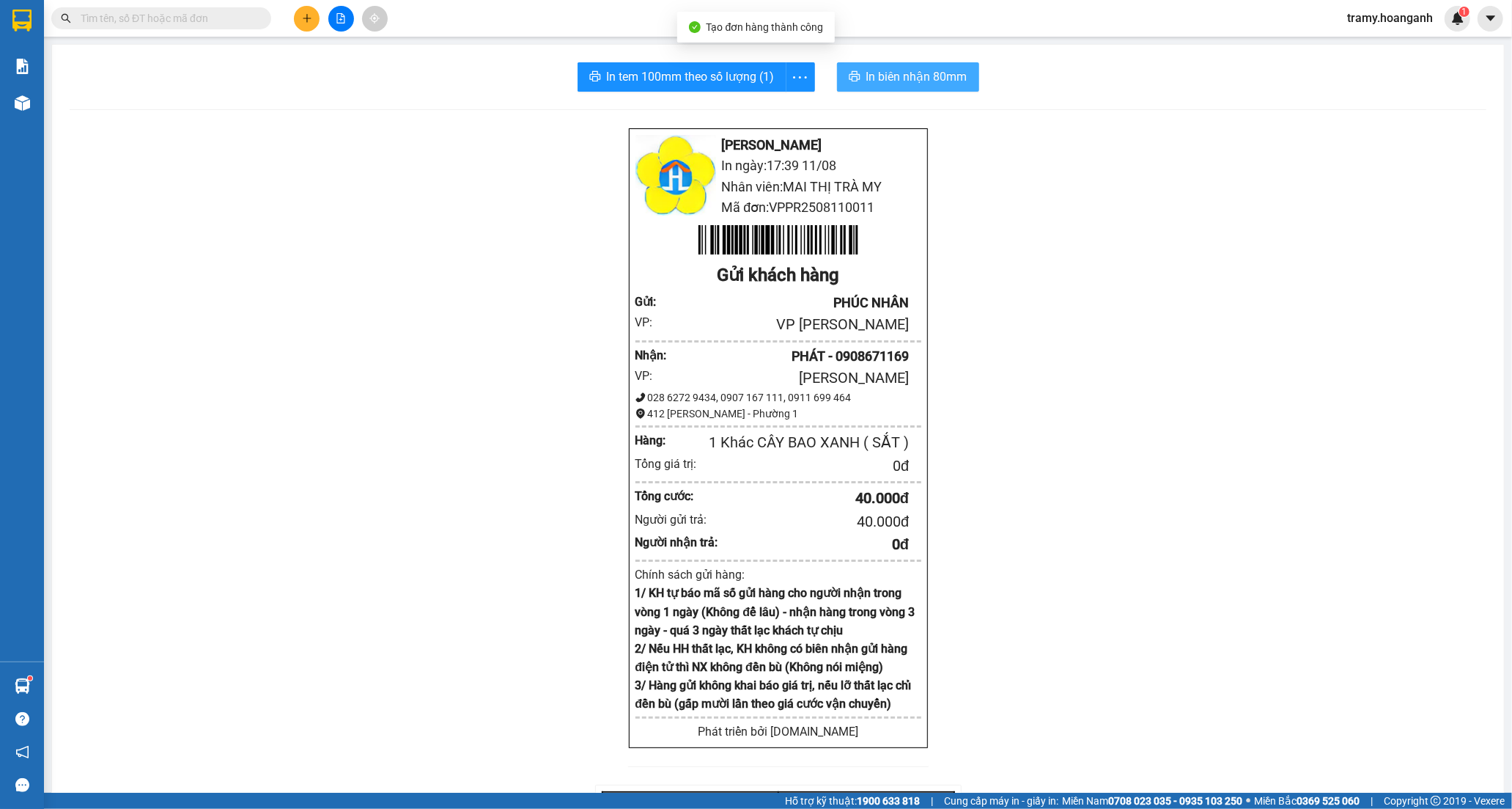
click at [897, 65] on button "In biên nhận 80mm" at bounding box center [907, 76] width 142 height 29
click at [797, 86] on icon "more" at bounding box center [800, 78] width 19 height 19
click at [781, 107] on div "In tem 100mm" at bounding box center [766, 109] width 66 height 16
